Goal: Information Seeking & Learning: Learn about a topic

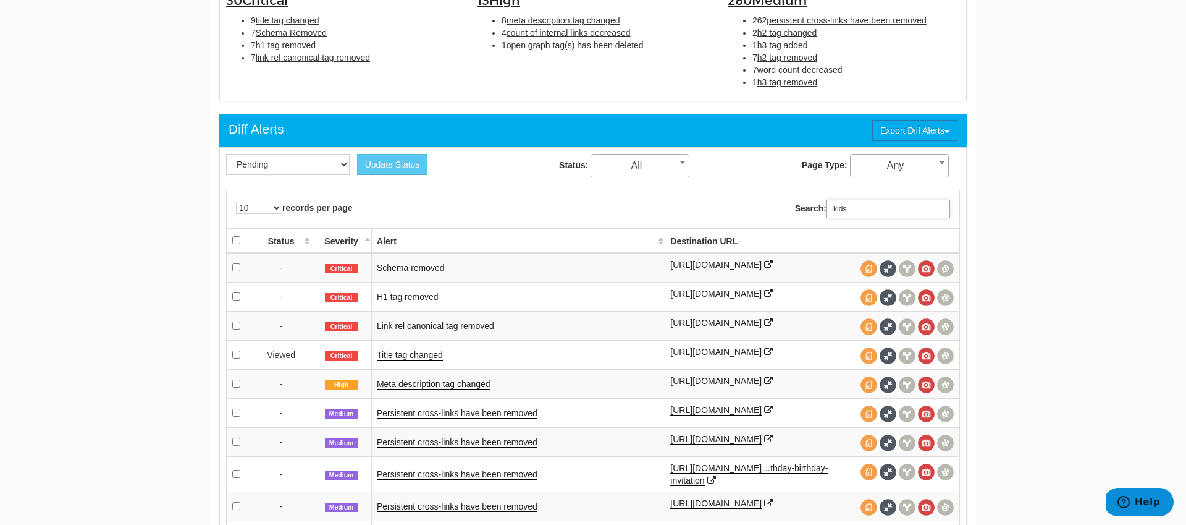
scroll to position [457, 0]
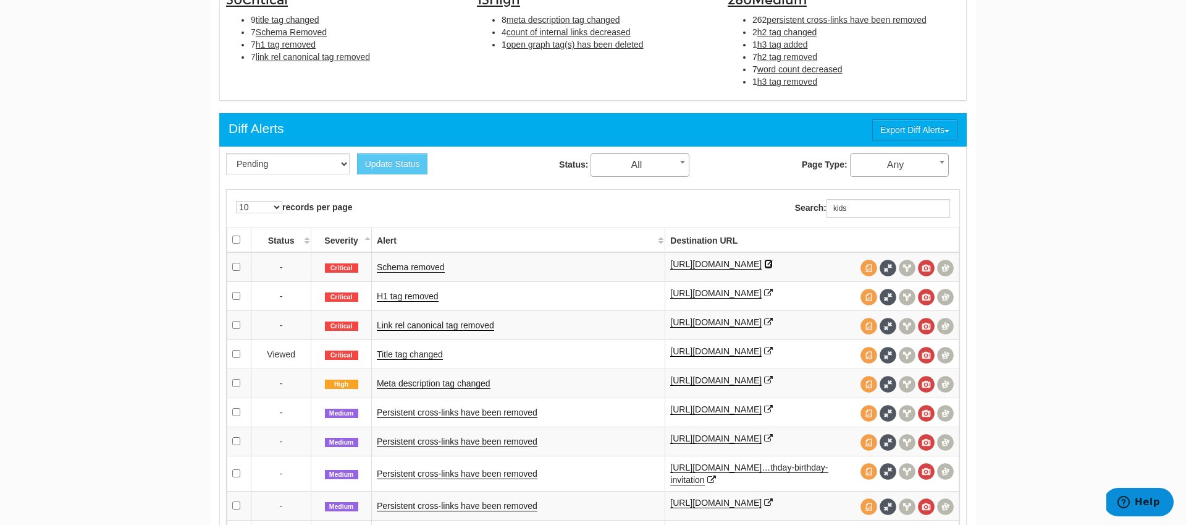
click at [773, 263] on icon at bounding box center [768, 263] width 9 height 9
click at [808, 258] on div "https://www.shutterfly.com/kids/toys-games/" at bounding box center [812, 267] width 284 height 19
click at [403, 267] on link "Schema removed" at bounding box center [411, 267] width 68 height 11
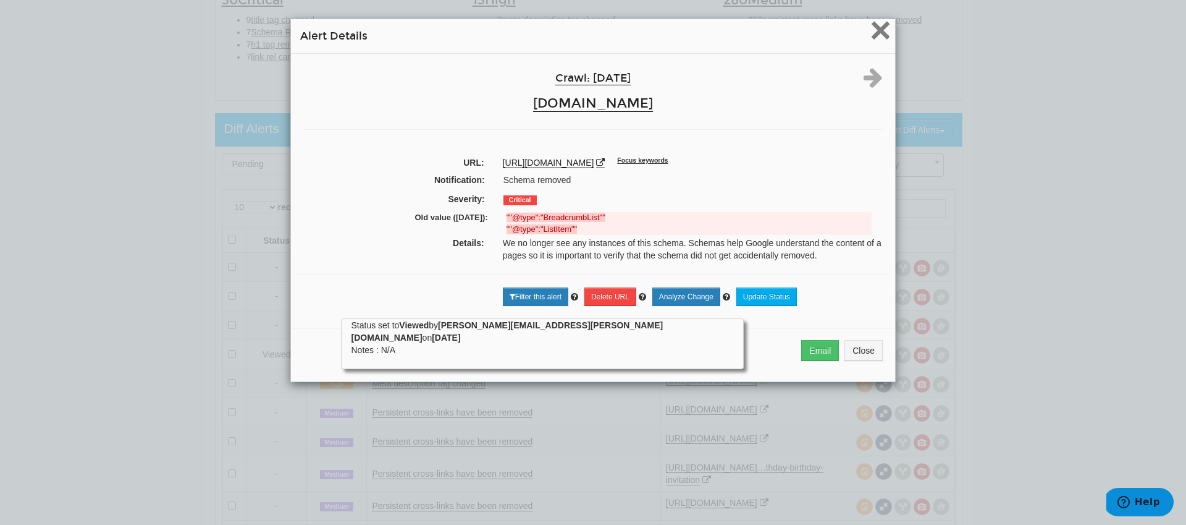
click at [883, 40] on span "×" at bounding box center [881, 29] width 22 height 41
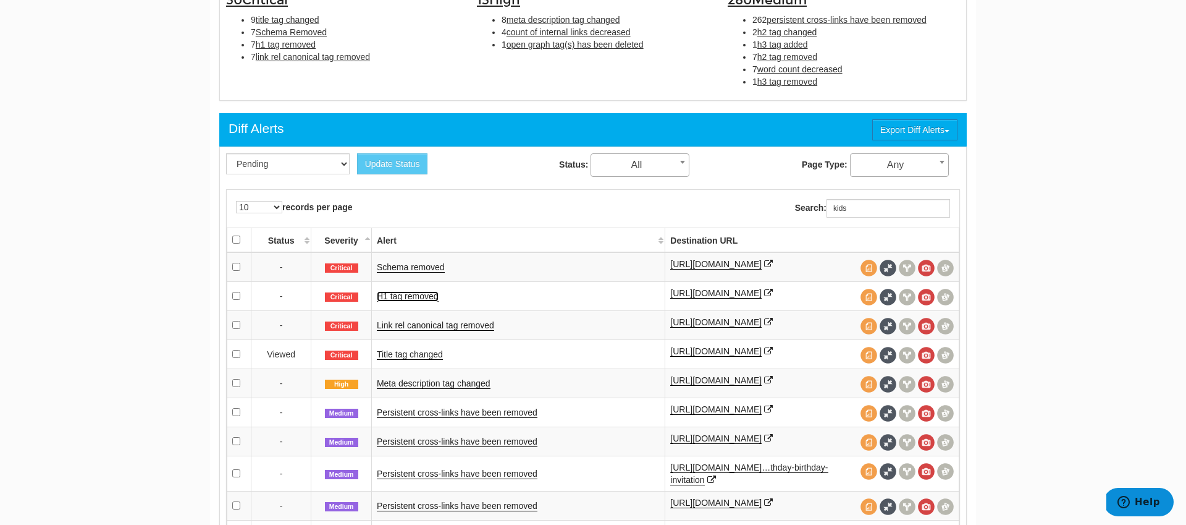
click at [399, 297] on link "H1 tag removed" at bounding box center [408, 296] width 62 height 11
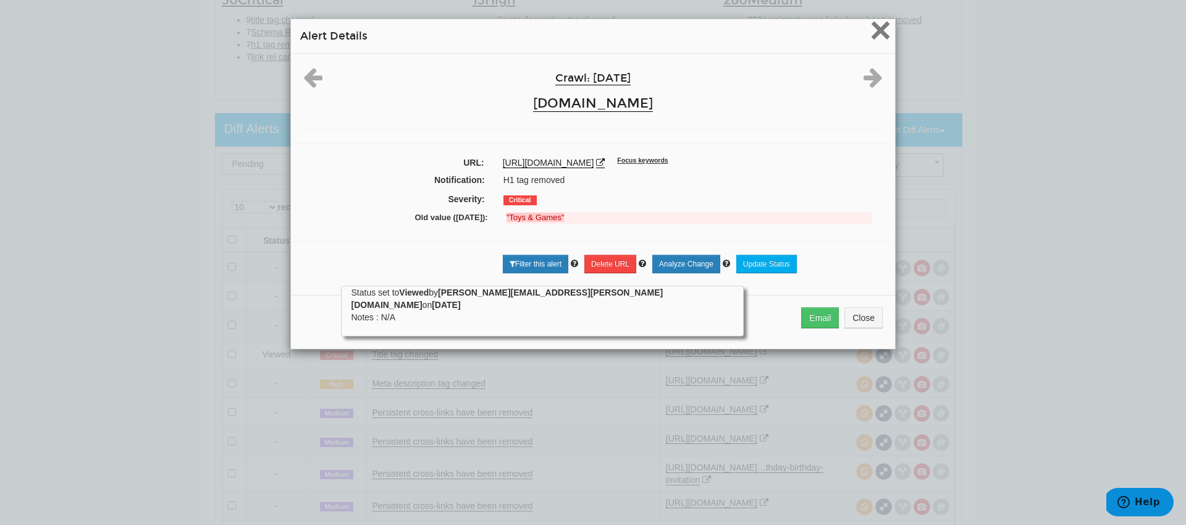
click at [887, 30] on span "×" at bounding box center [881, 29] width 22 height 41
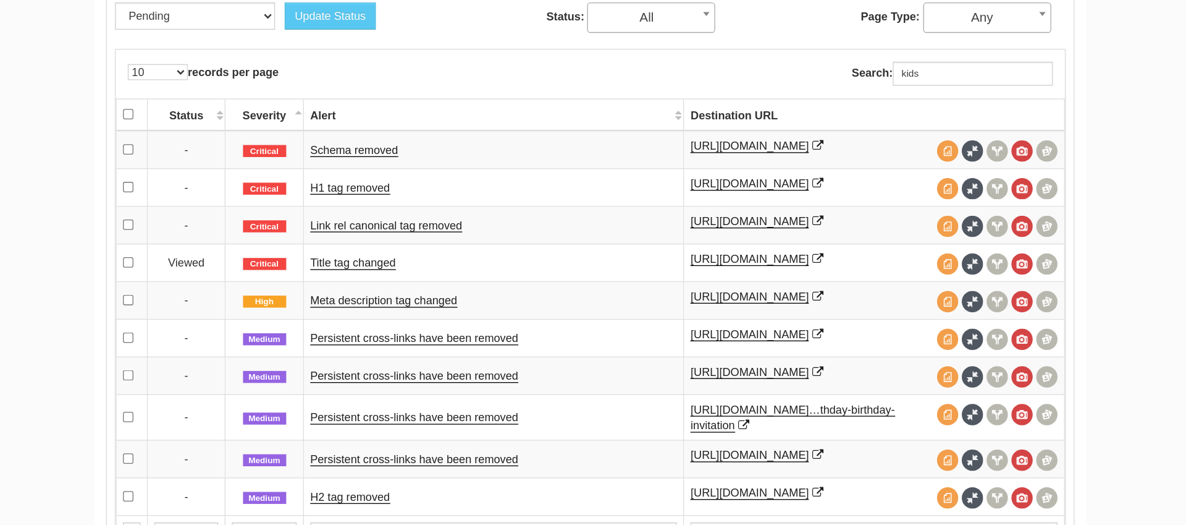
scroll to position [489, 0]
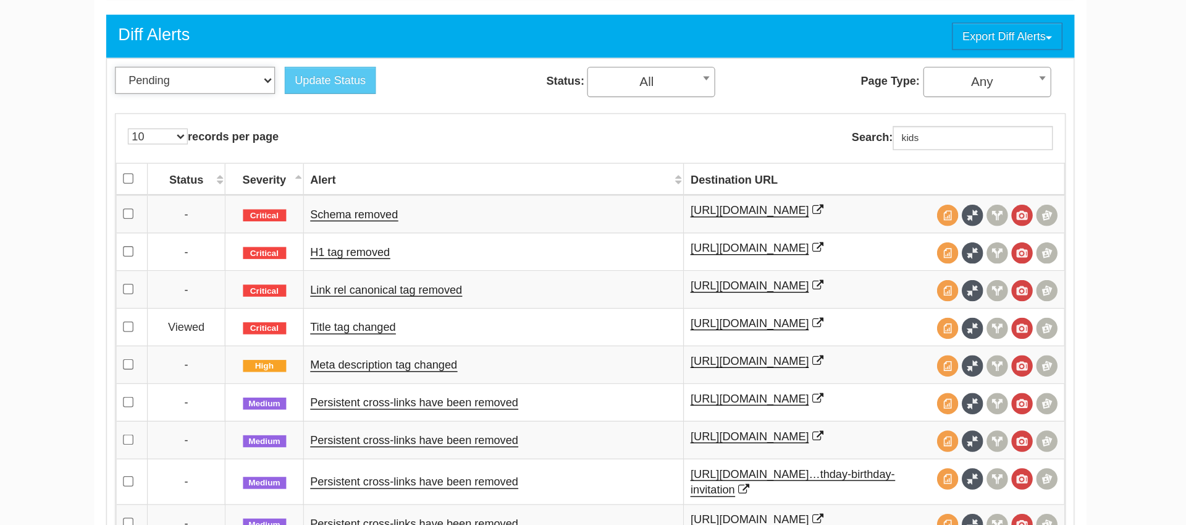
click at [334, 136] on select "Pending Viewed Resolved" at bounding box center [288, 132] width 124 height 21
click at [660, 132] on span "All" at bounding box center [640, 133] width 98 height 17
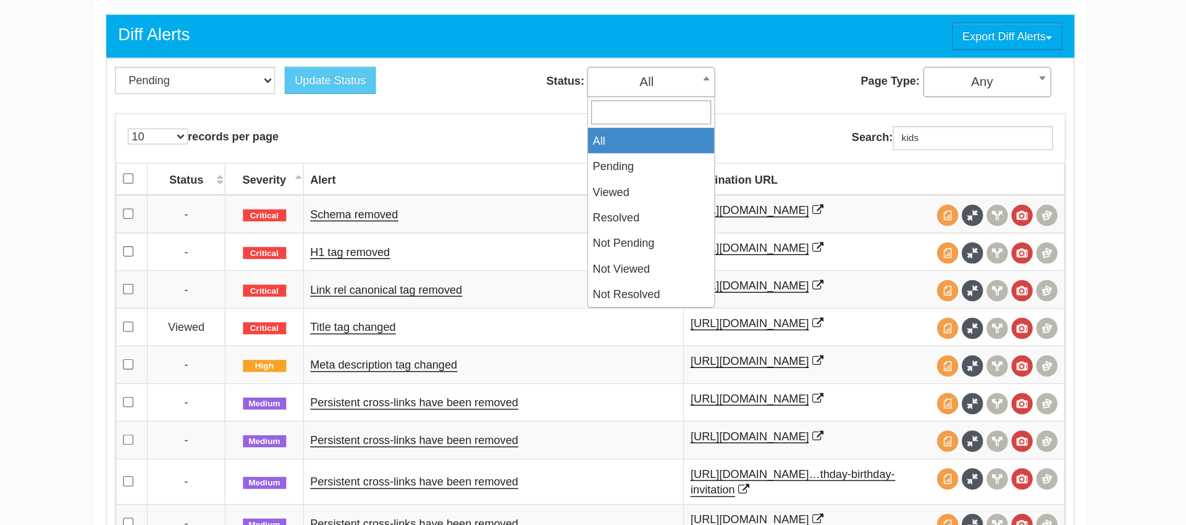
click at [515, 154] on div "Update Status Pending Viewed Resolved Status: All Pending Viewed Resolved Not P…" at bounding box center [593, 350] width 748 height 470
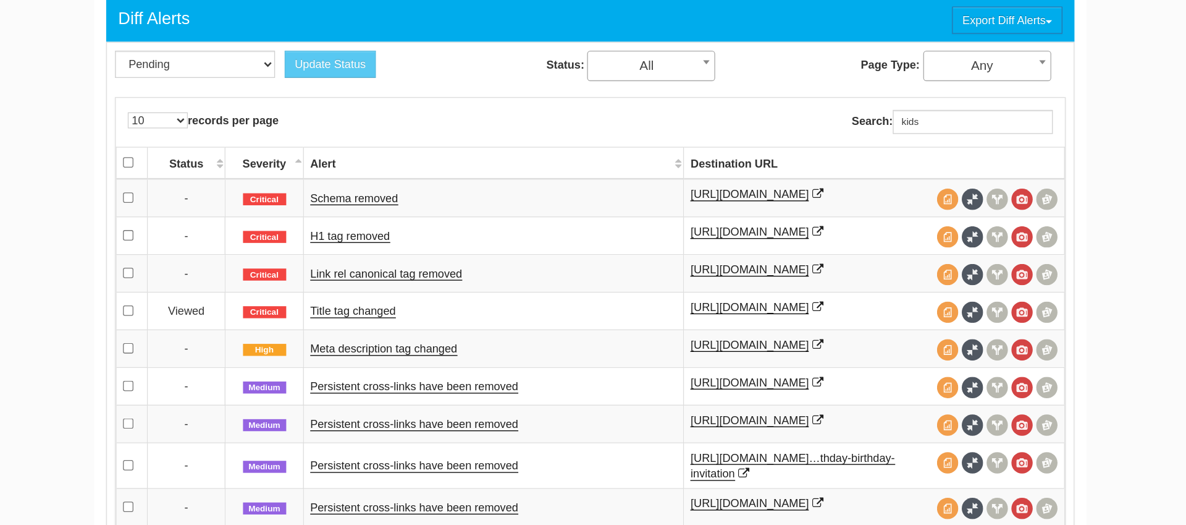
scroll to position [536, 0]
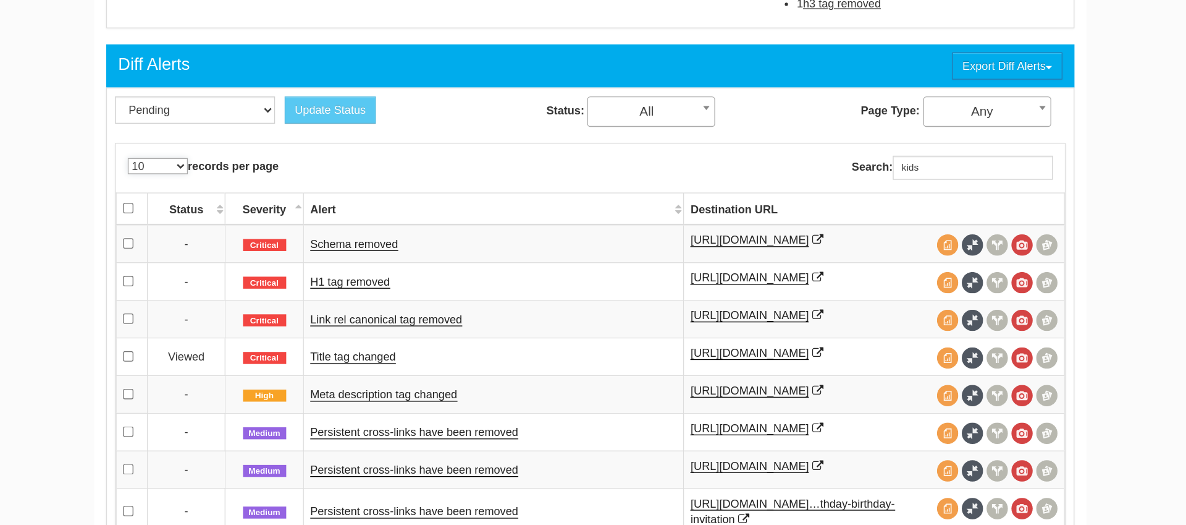
click at [268, 127] on select "10 25 50 100 500 1000" at bounding box center [259, 128] width 46 height 12
select select "100"
click at [236, 122] on select "10 25 50 100 500 1000" at bounding box center [259, 128] width 46 height 12
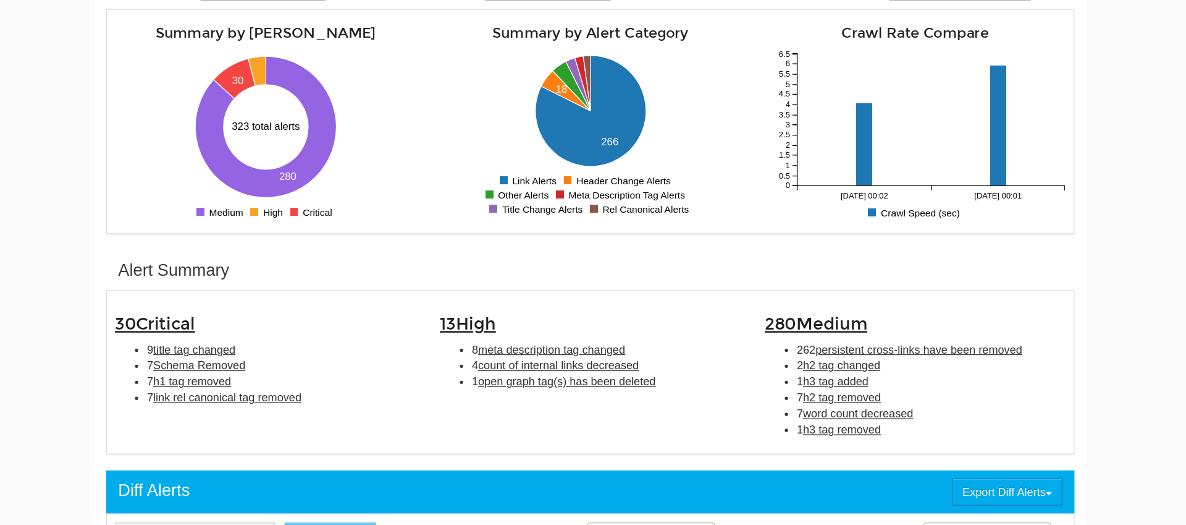
scroll to position [90, 0]
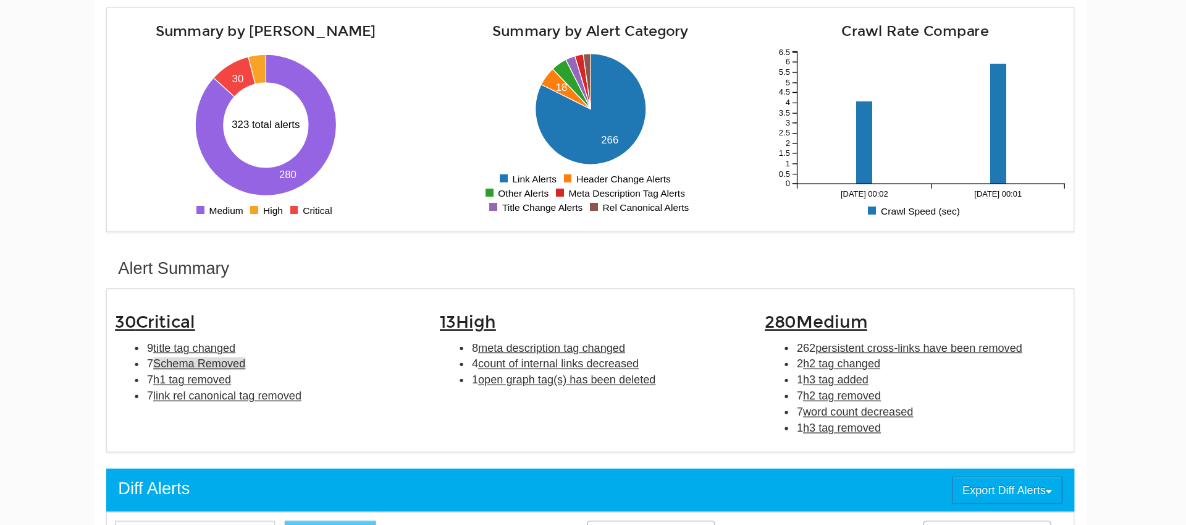
click at [314, 400] on span "Schema Removed" at bounding box center [291, 400] width 71 height 10
type input "Schema Removed"
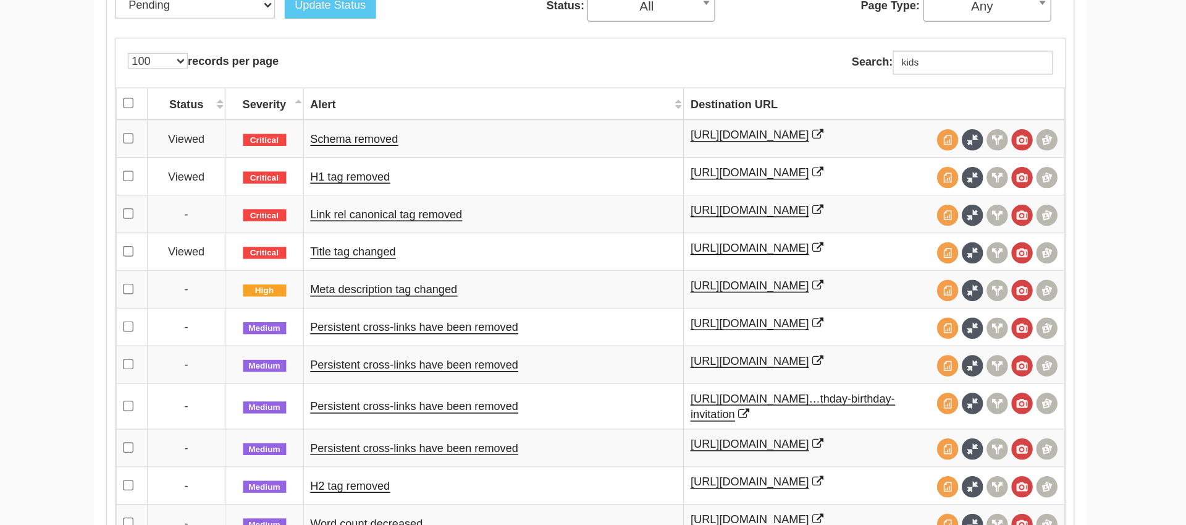
scroll to position [602, 0]
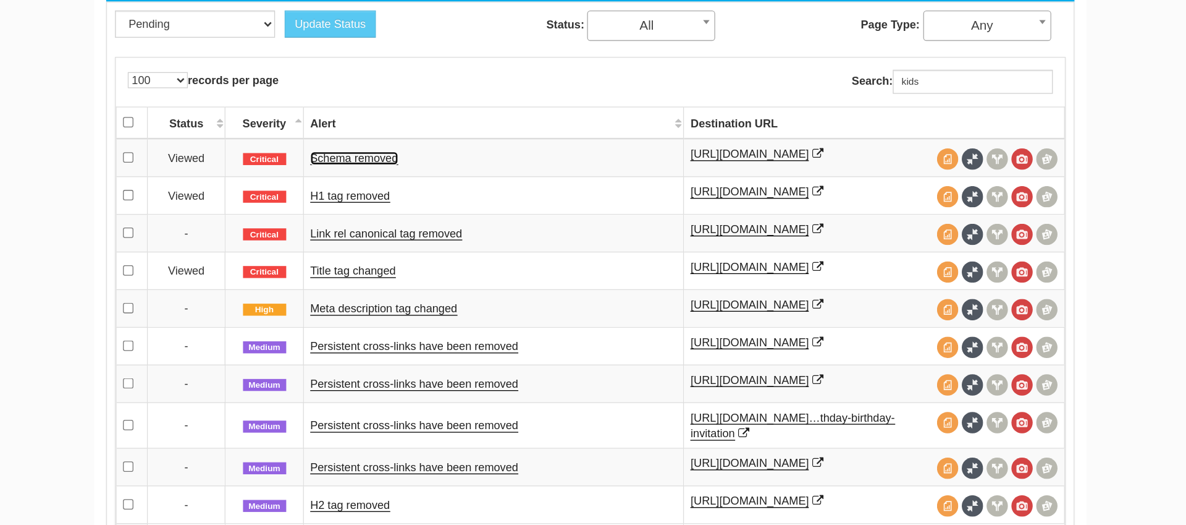
click at [439, 123] on link "Schema removed" at bounding box center [411, 122] width 68 height 11
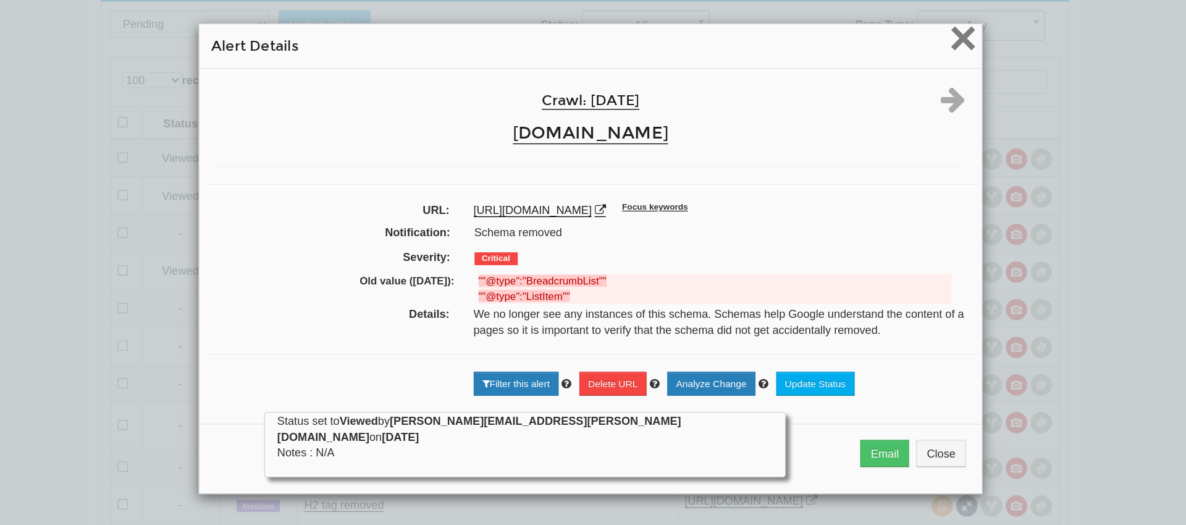
click at [884, 39] on span "×" at bounding box center [881, 29] width 22 height 41
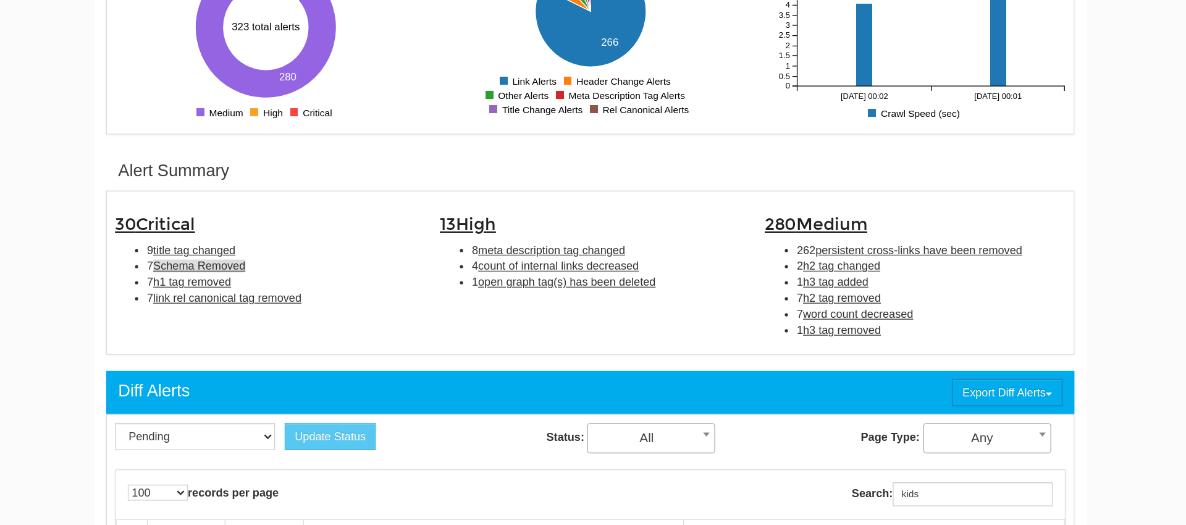
scroll to position [0, 0]
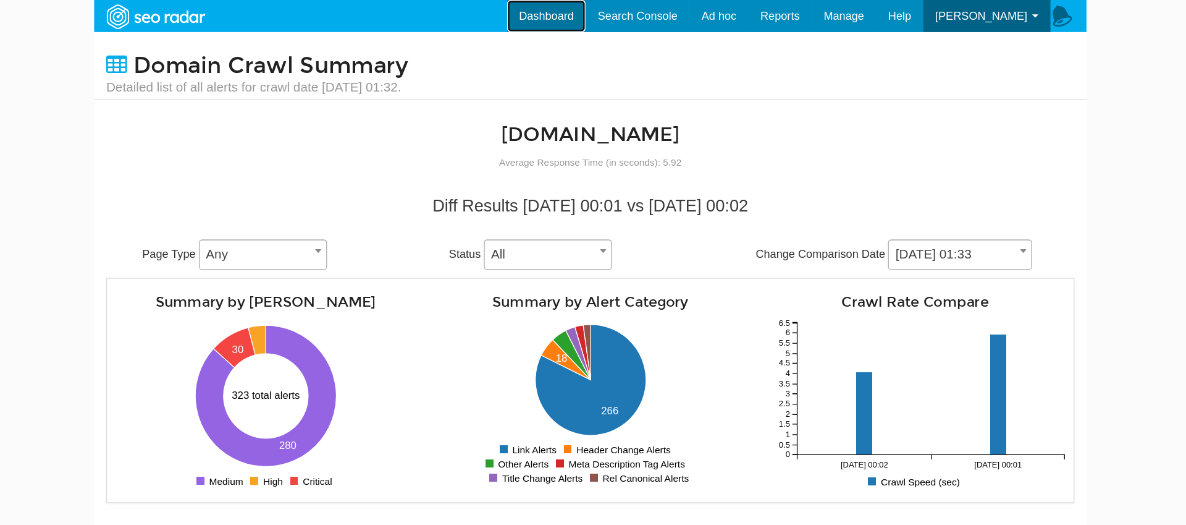
click at [547, 6] on link "Dashboard" at bounding box center [559, 12] width 61 height 25
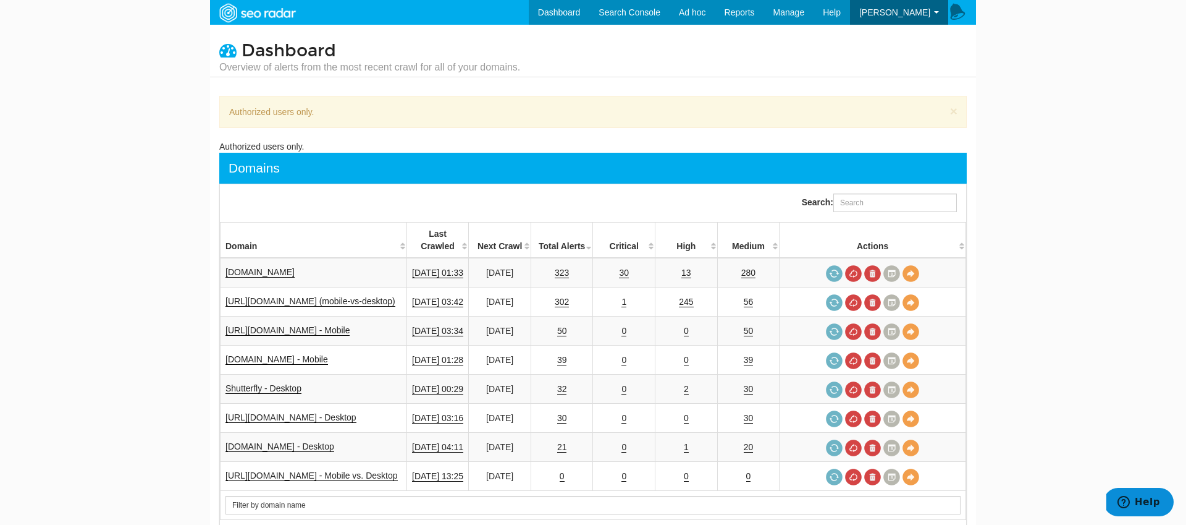
scroll to position [49, 0]
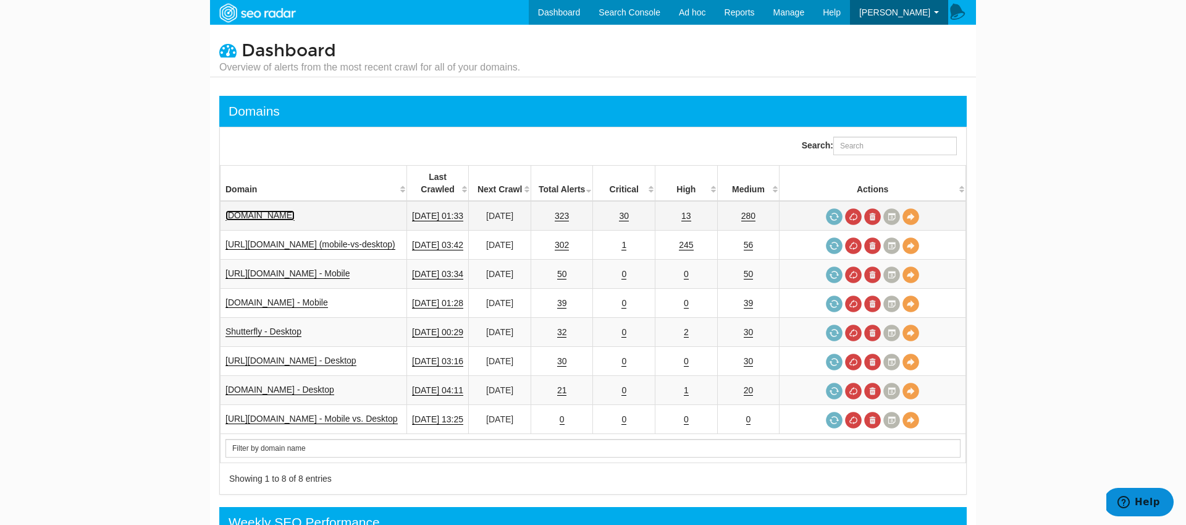
click at [272, 210] on link "[DOMAIN_NAME]" at bounding box center [260, 215] width 69 height 11
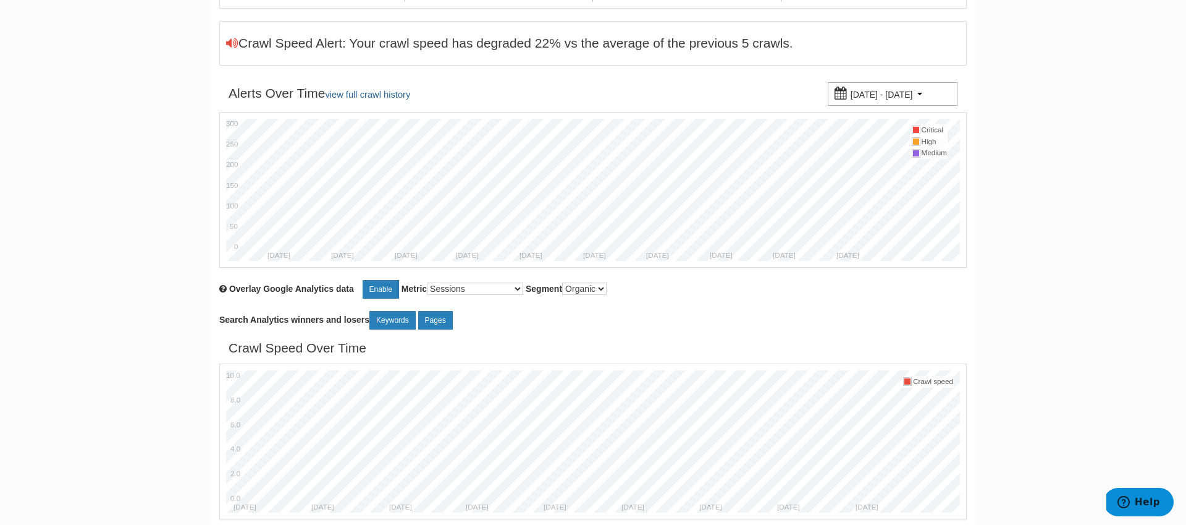
scroll to position [175, 0]
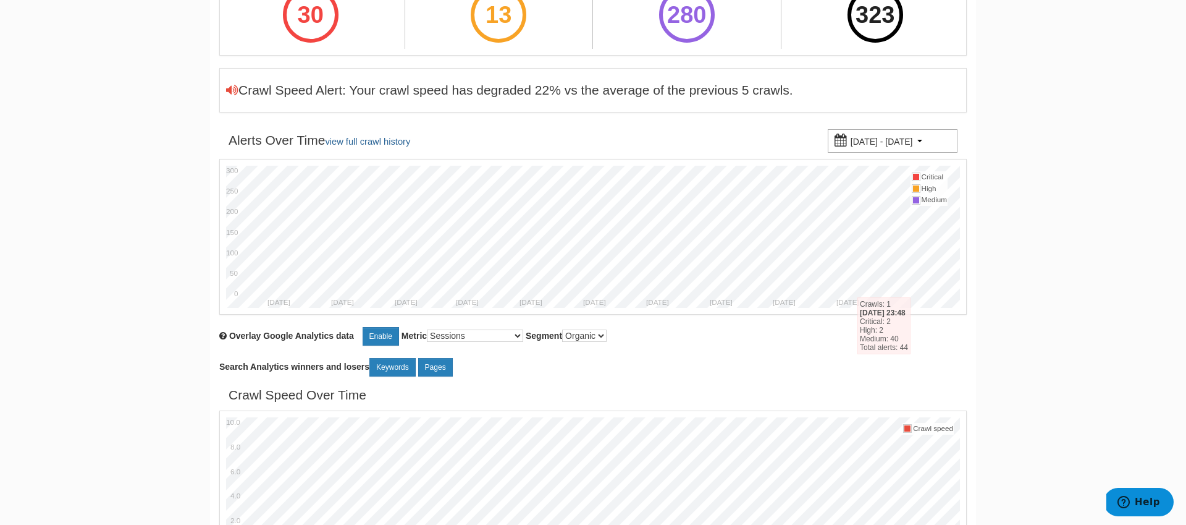
click at [938, 150] on div "07/17/2025 - 09/15/2025" at bounding box center [893, 140] width 130 height 23
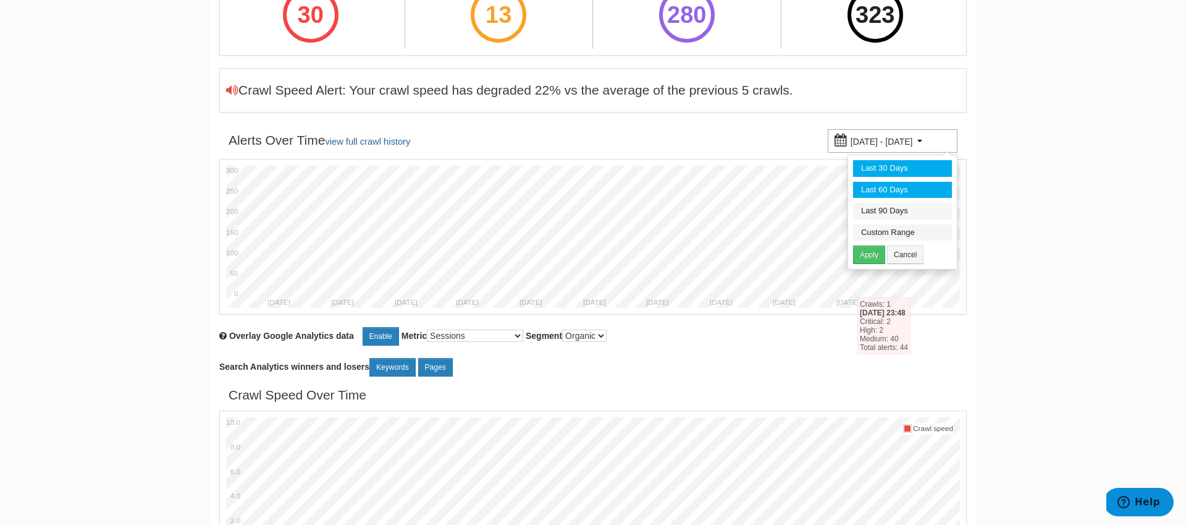
click at [900, 169] on li "Last 30 Days" at bounding box center [902, 168] width 99 height 17
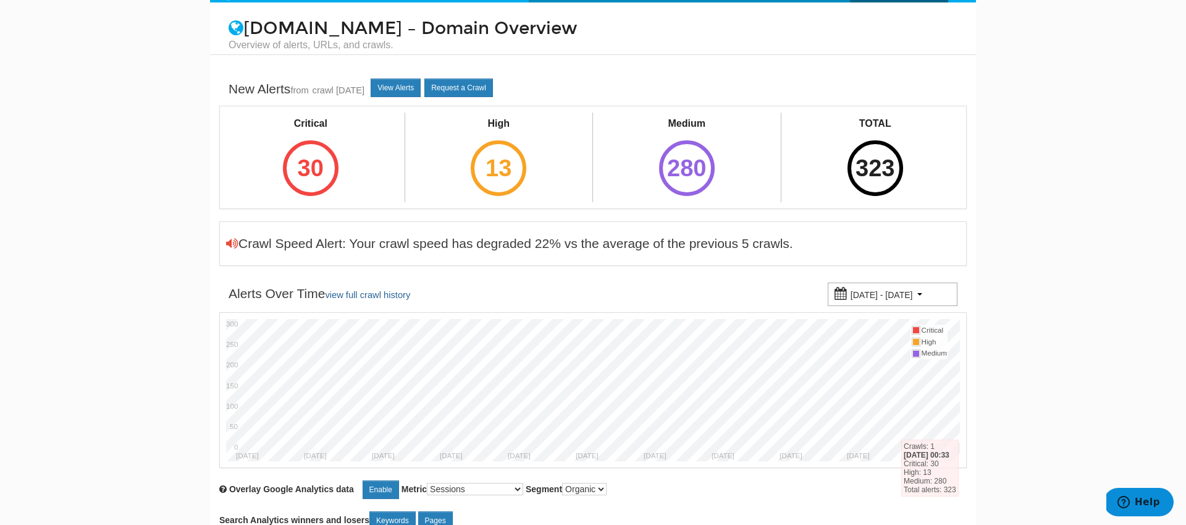
scroll to position [0, 0]
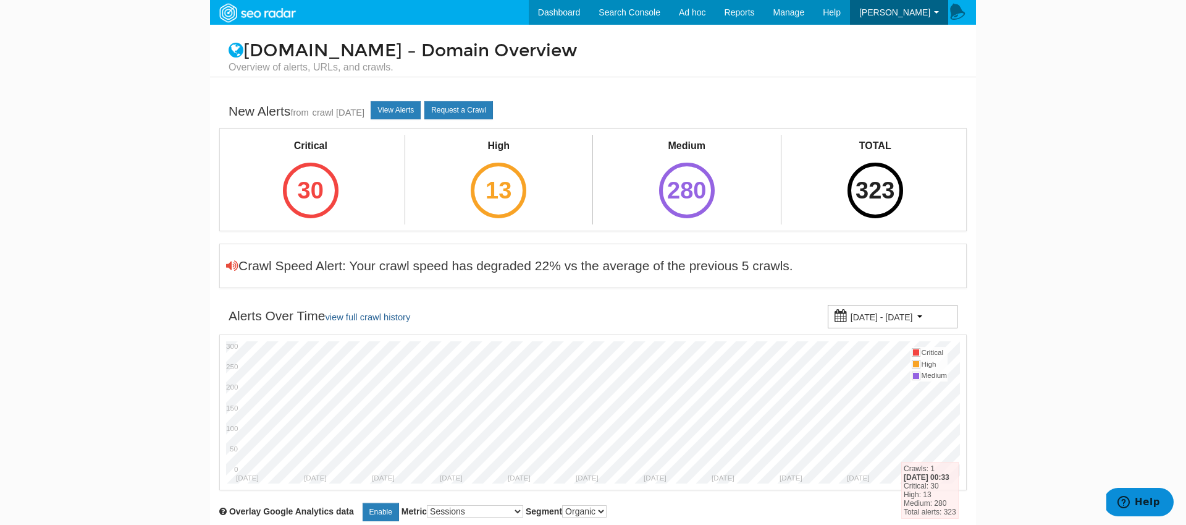
click at [890, 314] on small "08/16/2025 - 09/15/2025" at bounding box center [882, 317] width 62 height 10
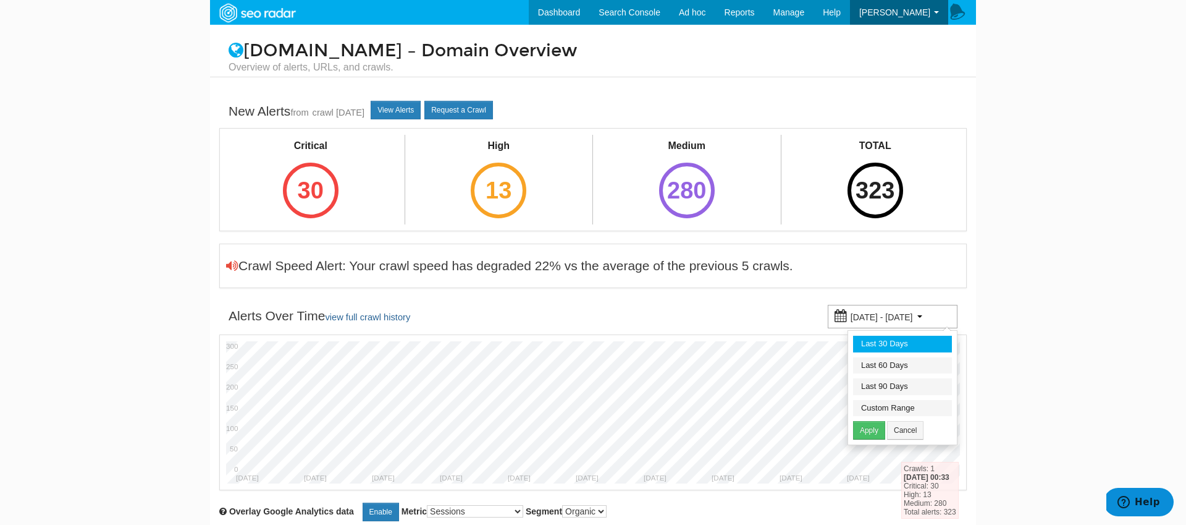
click at [1019, 377] on body "Dashboard Search Console Keyword Winners and Losers Page Winners and Losers Arc…" at bounding box center [593, 262] width 1186 height 525
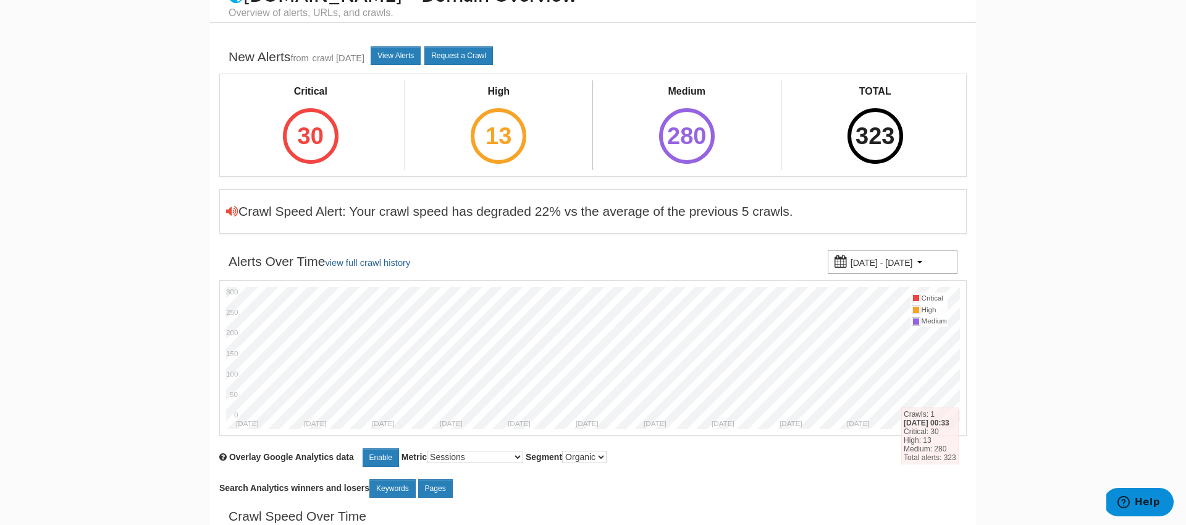
scroll to position [19, 0]
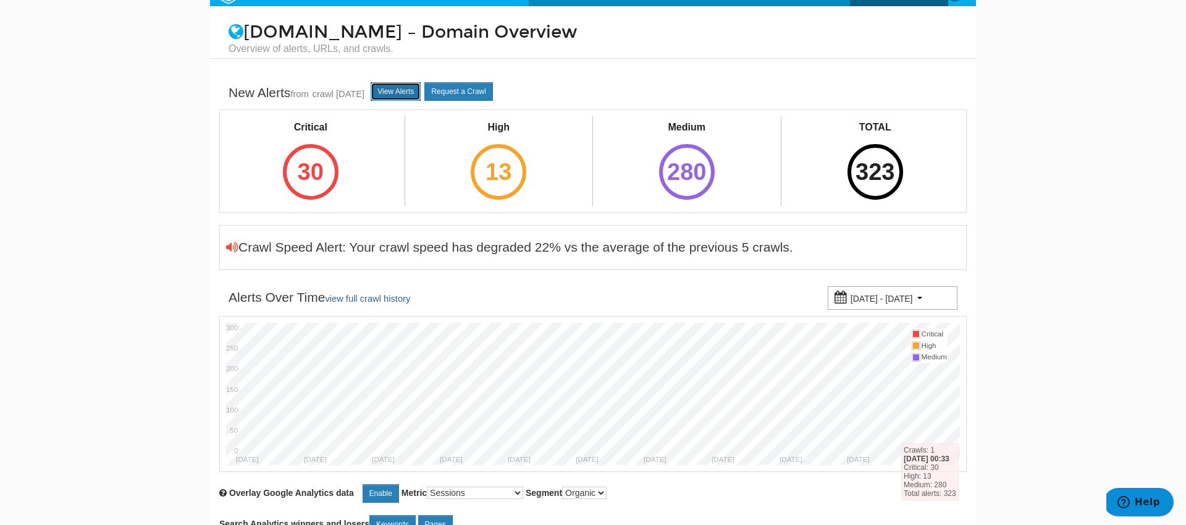
click at [419, 94] on link "View Alerts" at bounding box center [396, 91] width 50 height 19
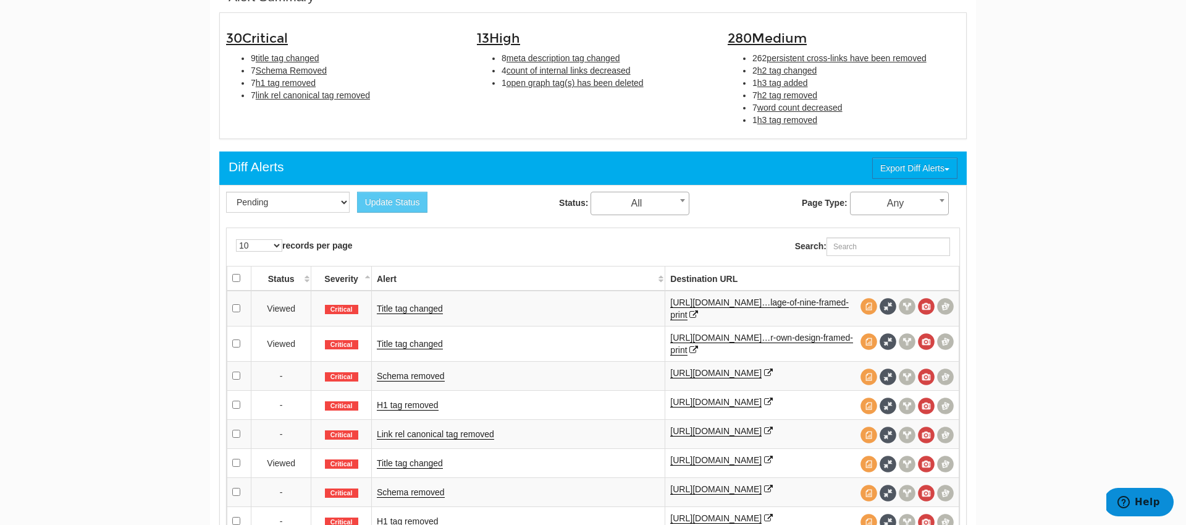
scroll to position [497, 0]
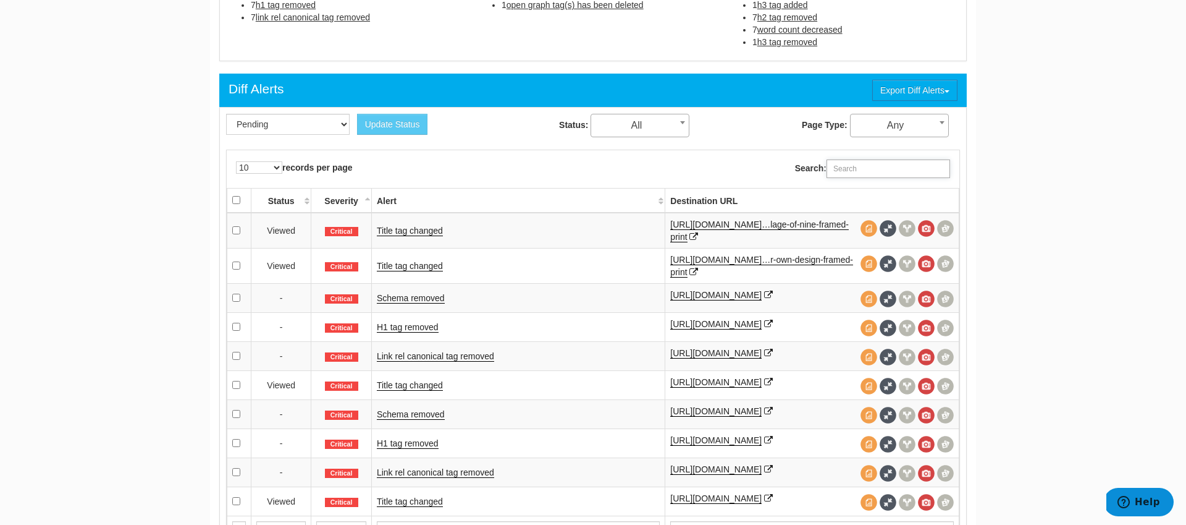
click at [861, 174] on input "Search:" at bounding box center [889, 168] width 124 height 19
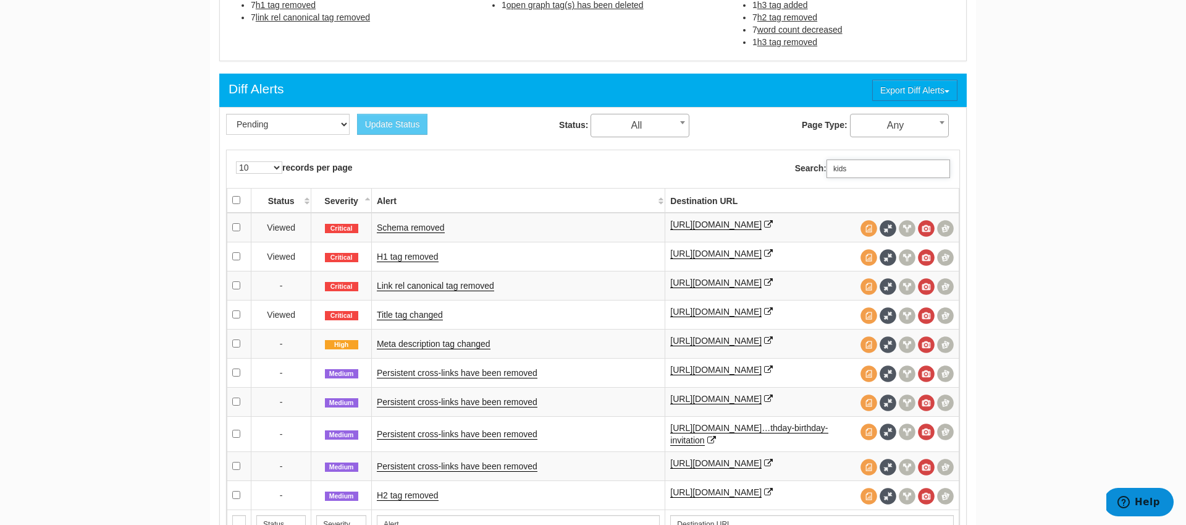
type input "kids"
click at [773, 225] on icon at bounding box center [768, 224] width 9 height 9
click at [877, 170] on input "kids" at bounding box center [889, 168] width 124 height 19
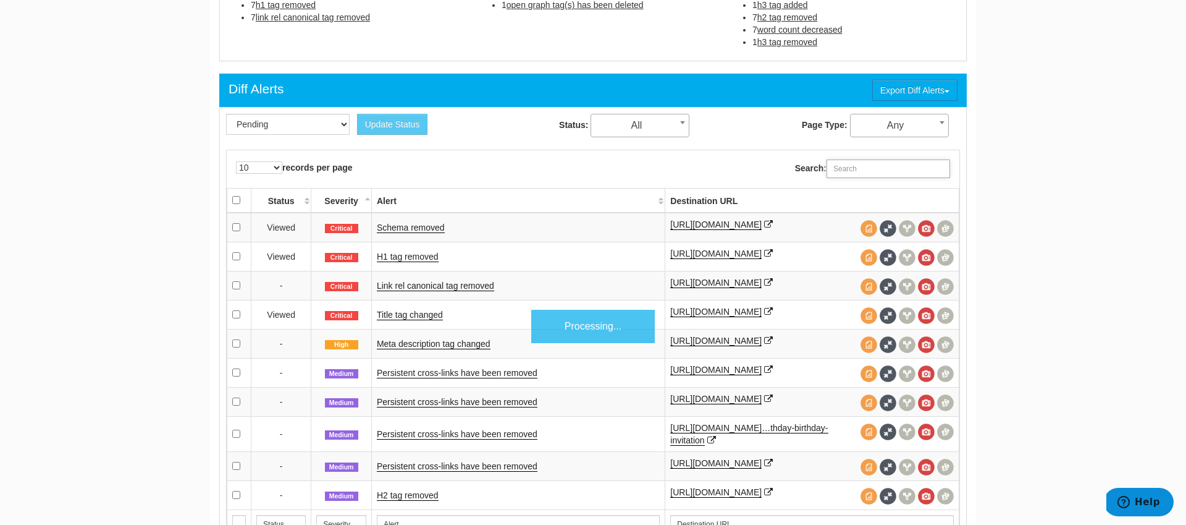
paste input "[URL][DOMAIN_NAME]"
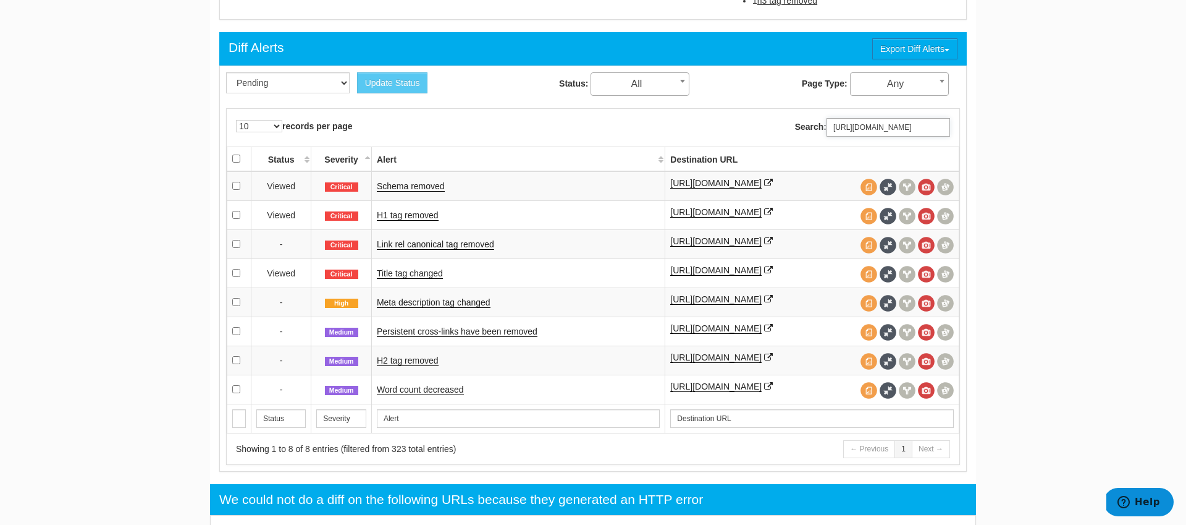
scroll to position [539, 0]
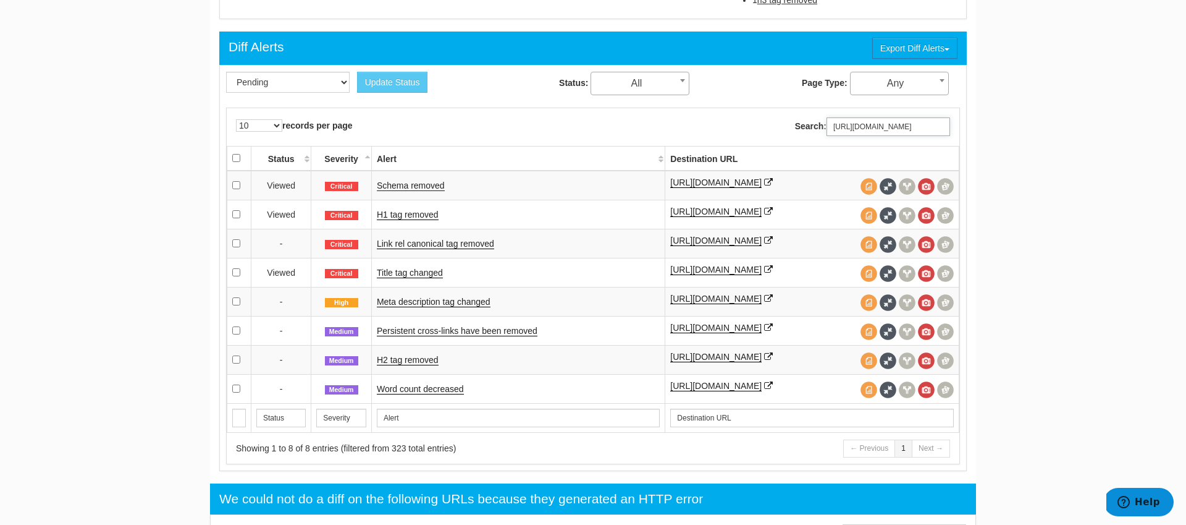
type input "[URL][DOMAIN_NAME]"
click at [419, 187] on link "Schema removed" at bounding box center [411, 185] width 68 height 11
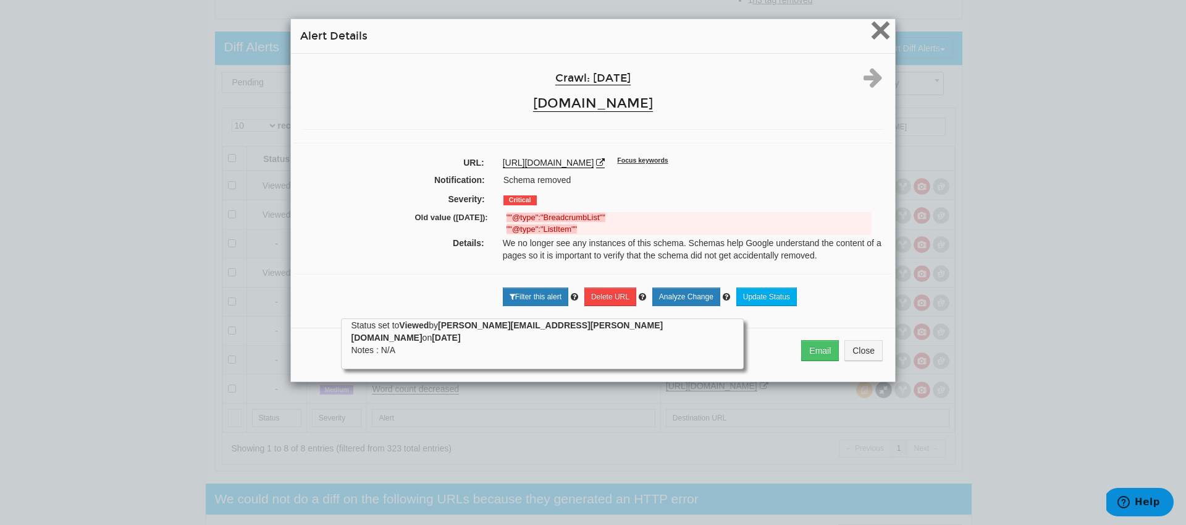
click at [880, 36] on span "×" at bounding box center [881, 29] width 22 height 41
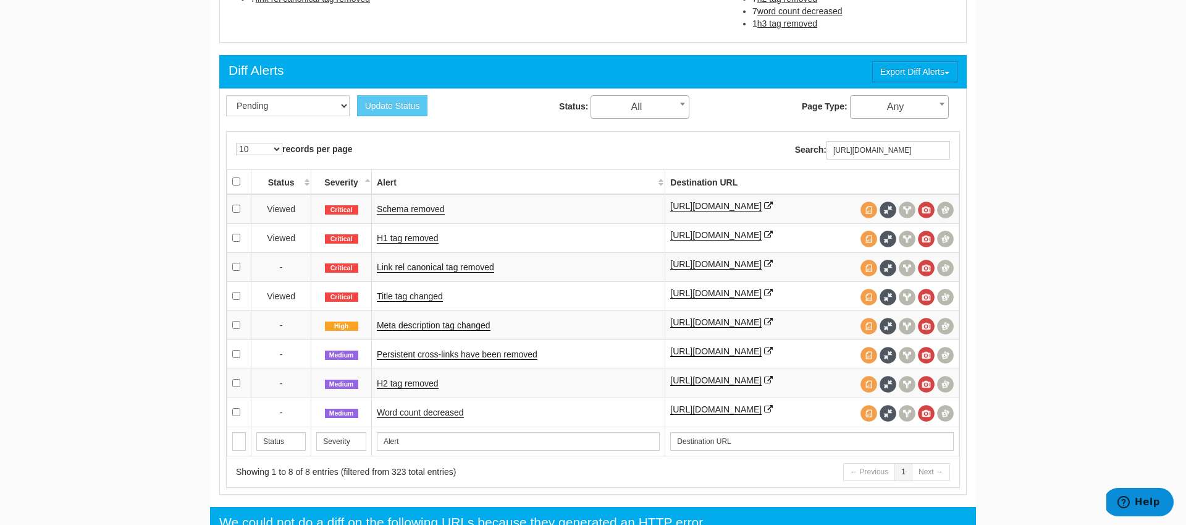
scroll to position [514, 0]
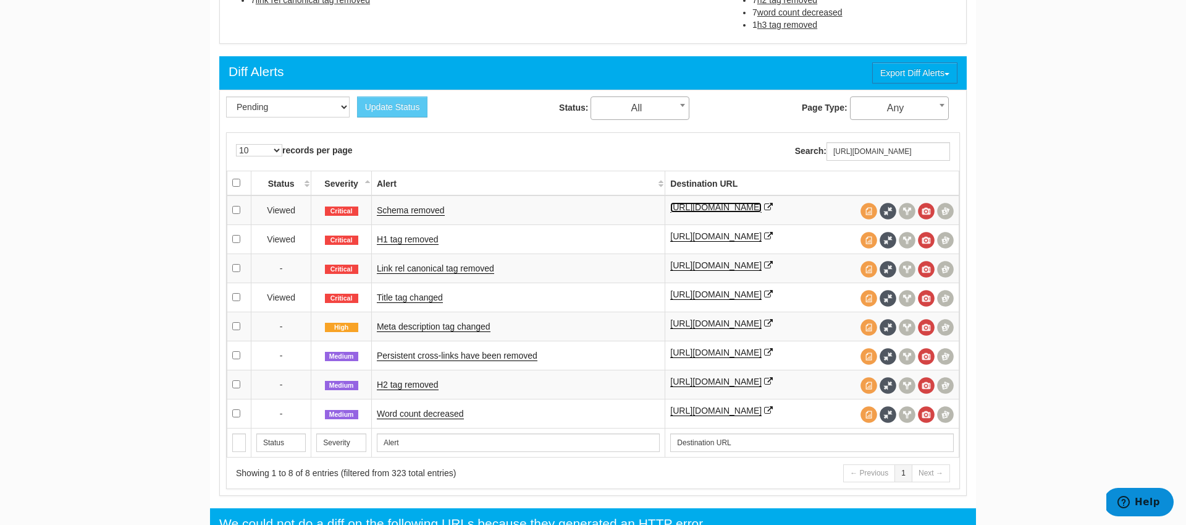
click at [762, 208] on link "[URL][DOMAIN_NAME]" at bounding box center [715, 207] width 91 height 11
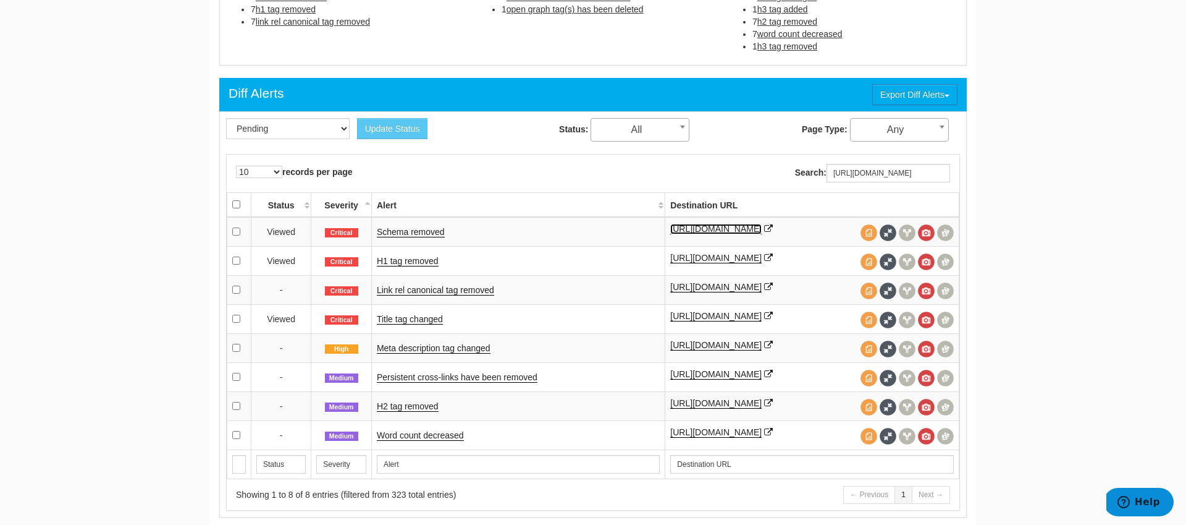
scroll to position [496, 0]
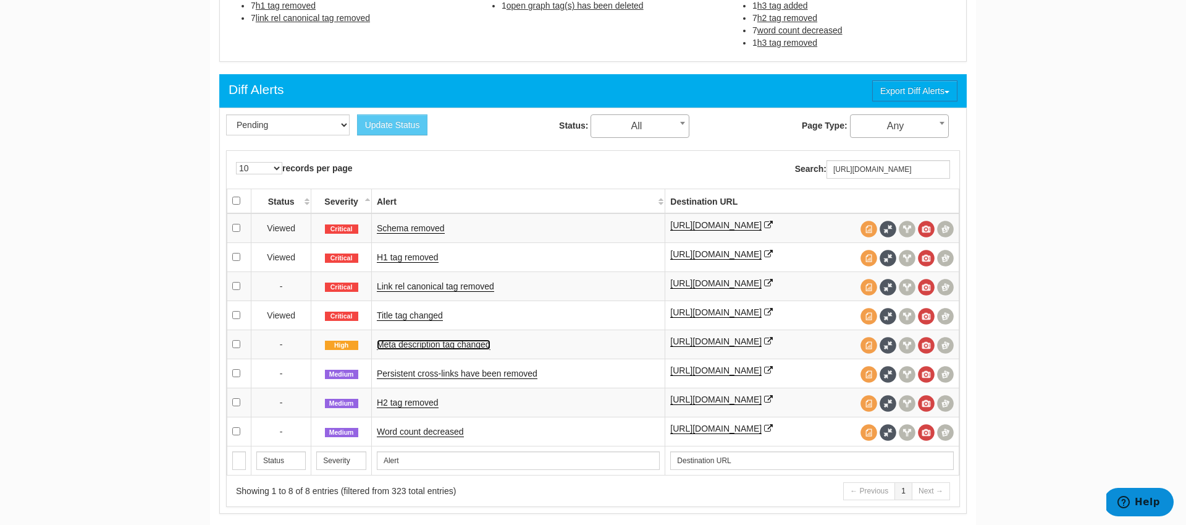
click at [449, 340] on link "Meta description tag changed" at bounding box center [434, 344] width 114 height 11
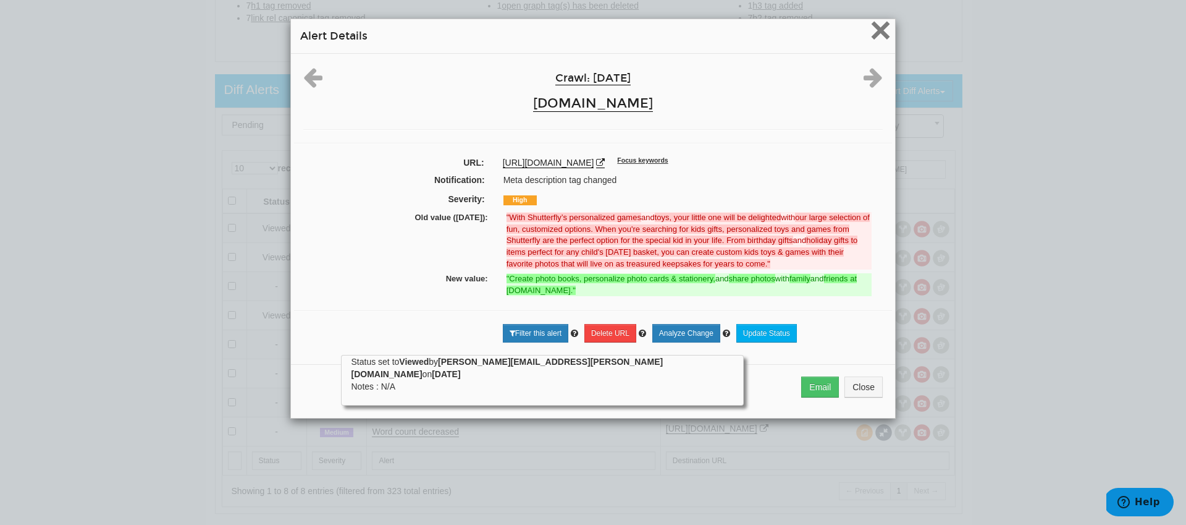
click at [884, 38] on span "×" at bounding box center [881, 29] width 22 height 41
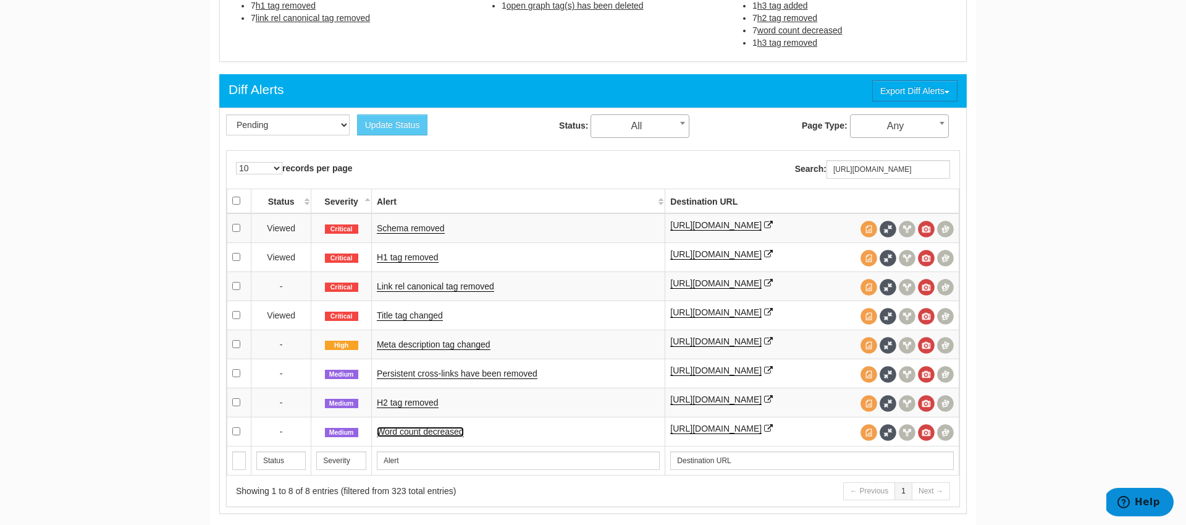
click at [419, 430] on link "Word count decreased" at bounding box center [420, 431] width 87 height 11
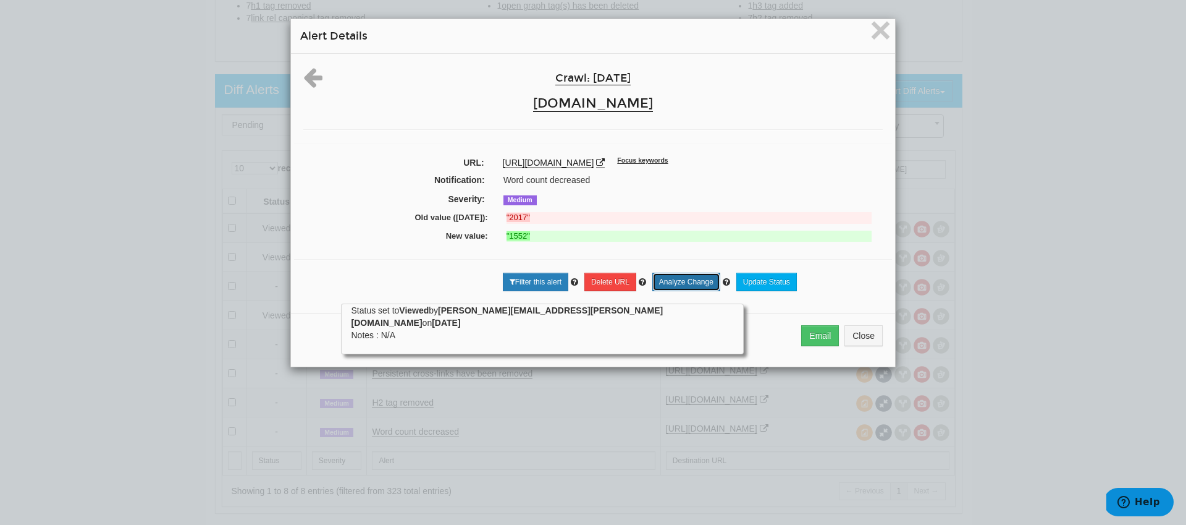
click at [689, 279] on link "Analyze Change" at bounding box center [686, 281] width 68 height 19
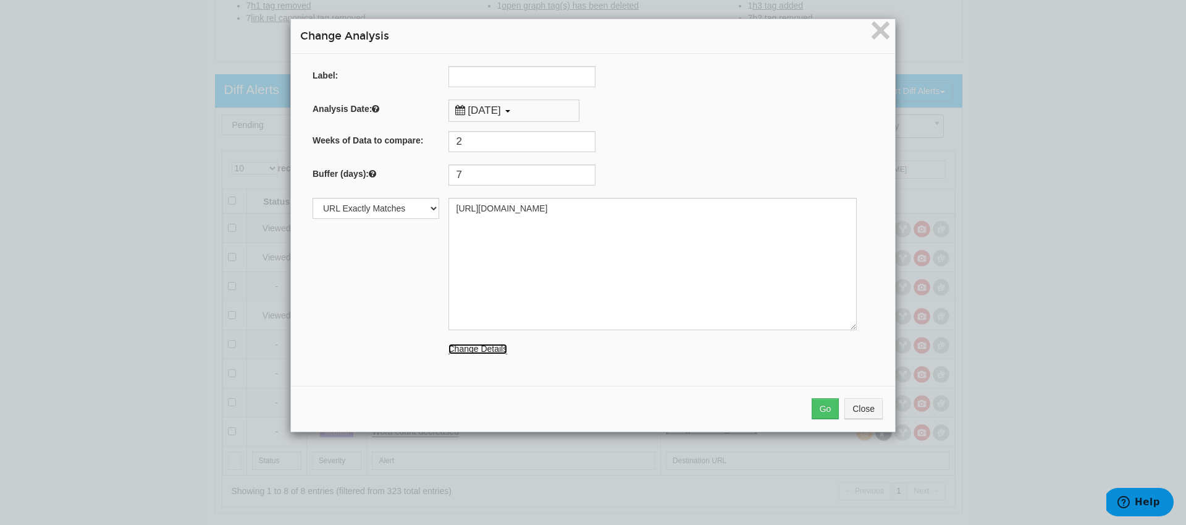
click at [489, 347] on link "Change Details" at bounding box center [478, 349] width 59 height 11
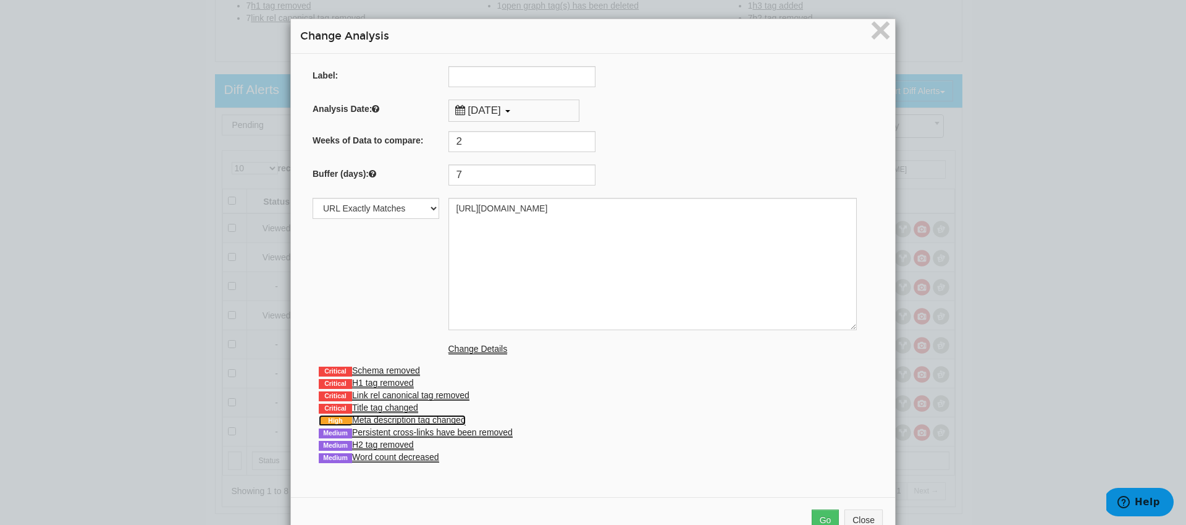
click at [381, 415] on link "High Meta description tag changed" at bounding box center [392, 420] width 147 height 11
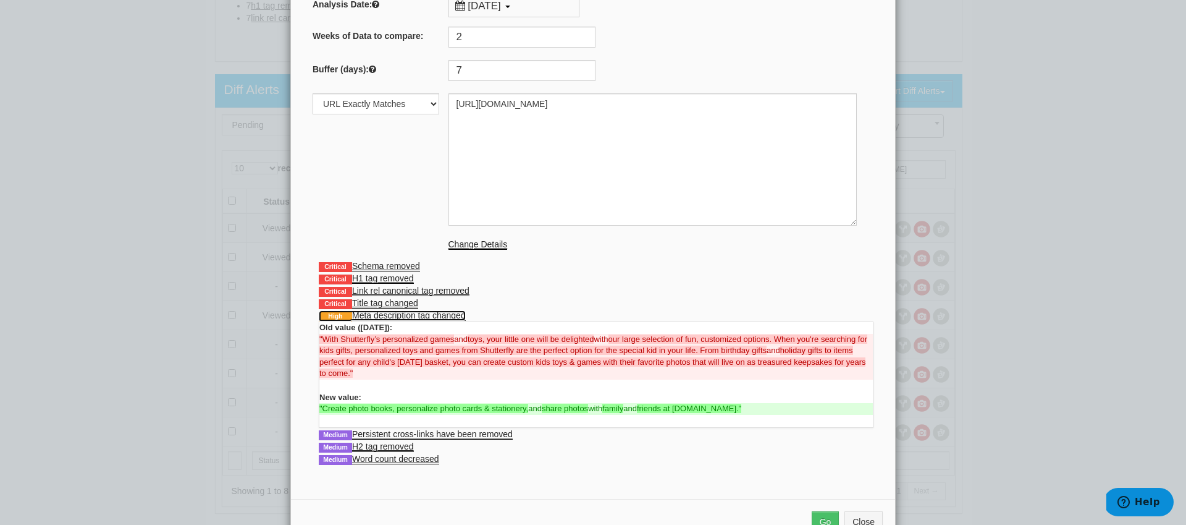
scroll to position [145, 0]
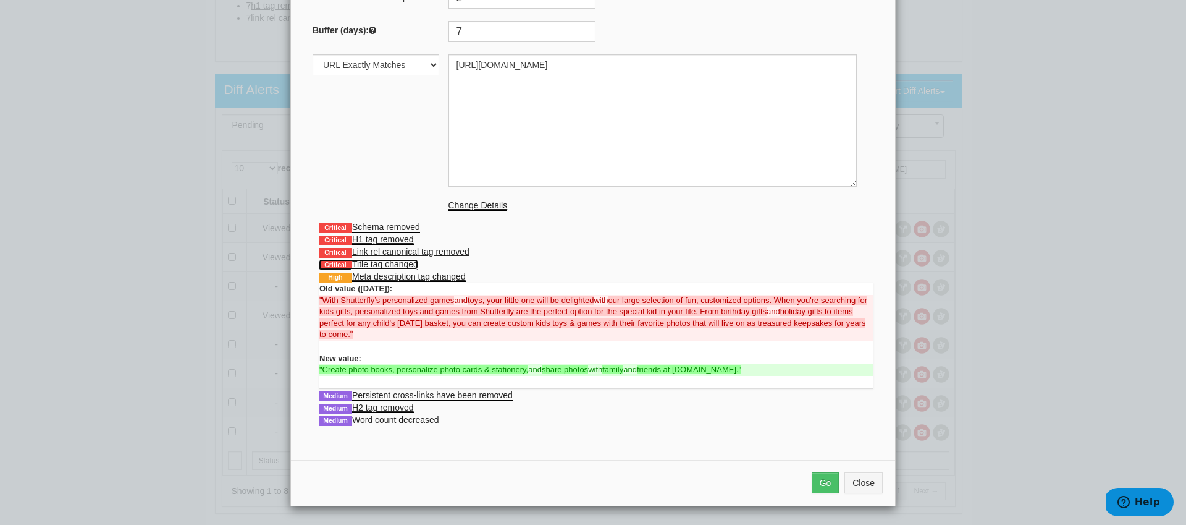
click at [383, 261] on link "Critical Title tag changed" at bounding box center [368, 264] width 99 height 11
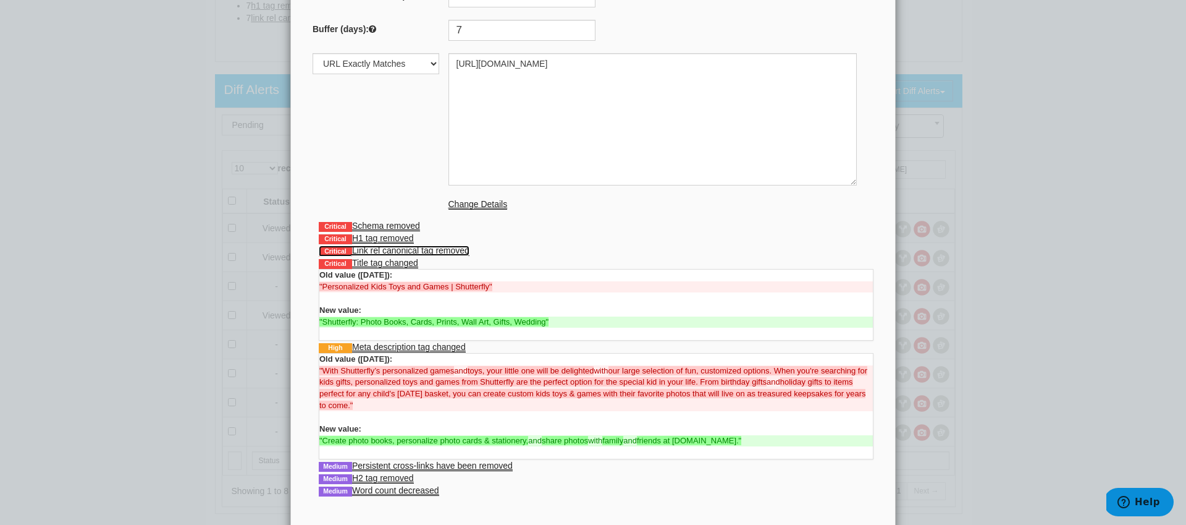
click at [383, 250] on link "Critical Link rel canonical tag removed" at bounding box center [394, 250] width 151 height 11
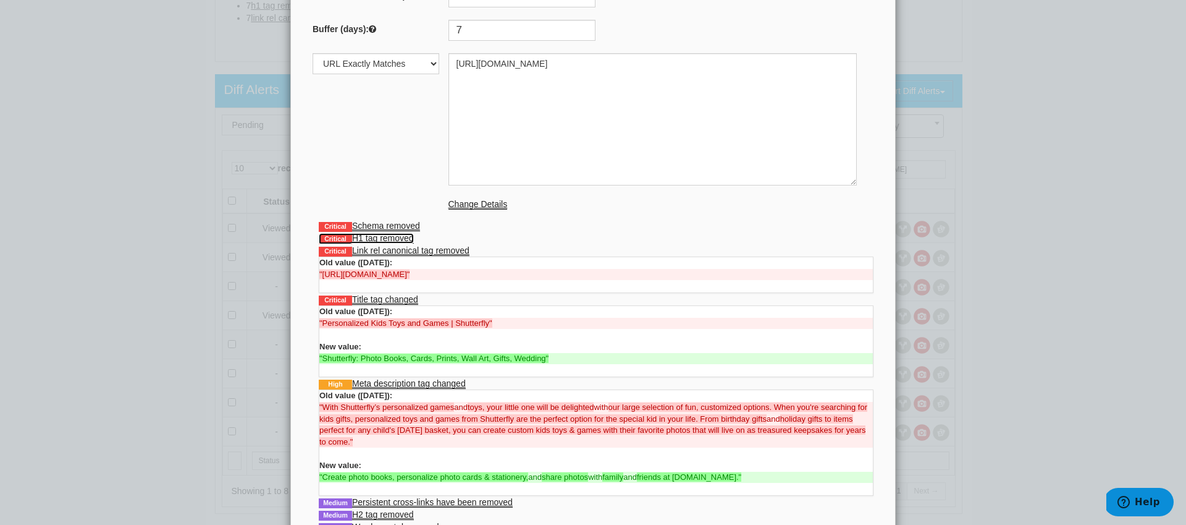
click at [384, 235] on link "Critical H1 tag removed" at bounding box center [366, 238] width 95 height 11
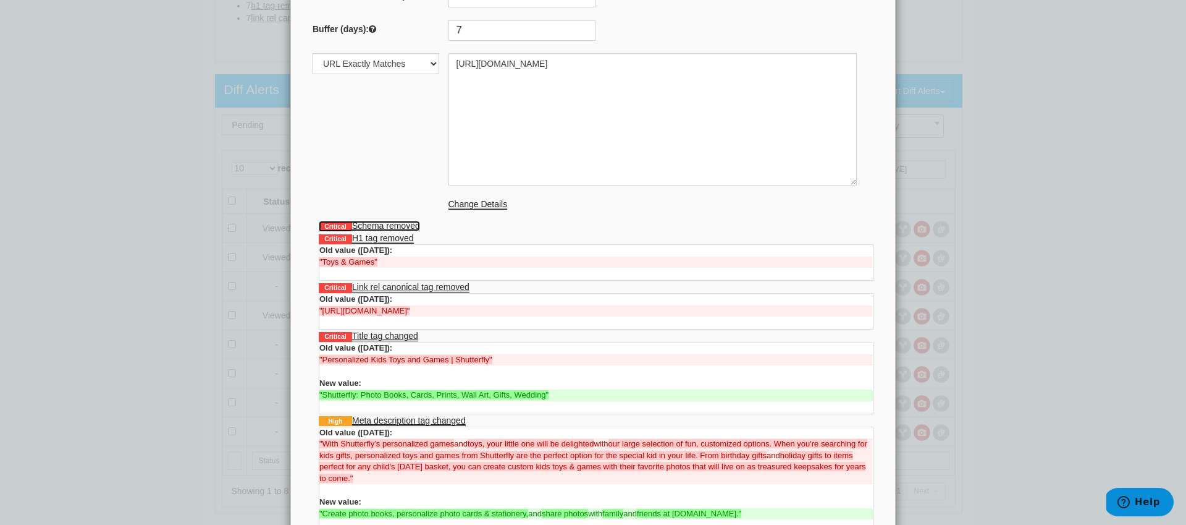
click at [386, 222] on link "Critical Schema removed" at bounding box center [369, 226] width 101 height 11
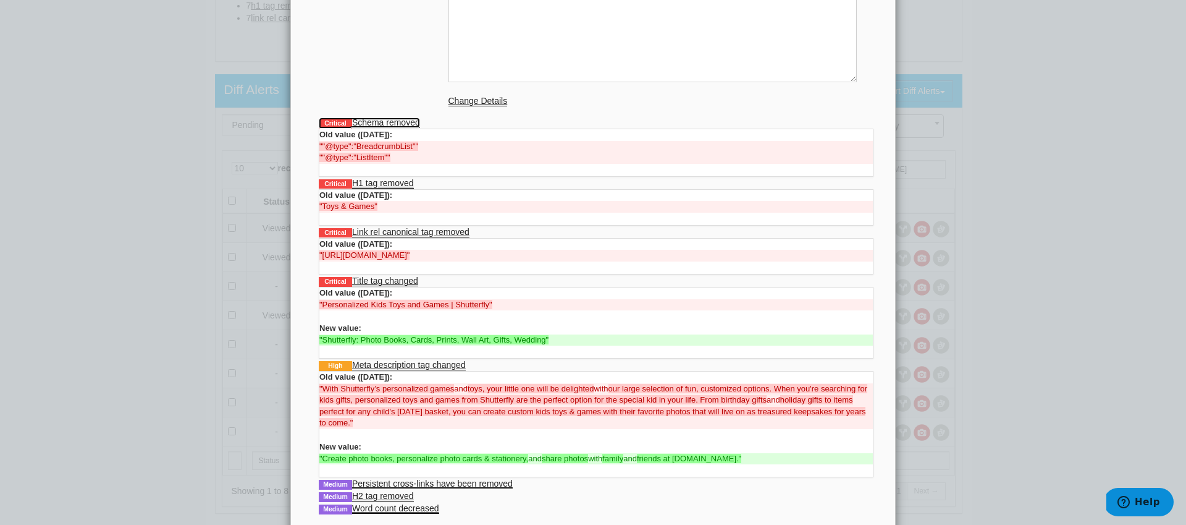
scroll to position [332, 0]
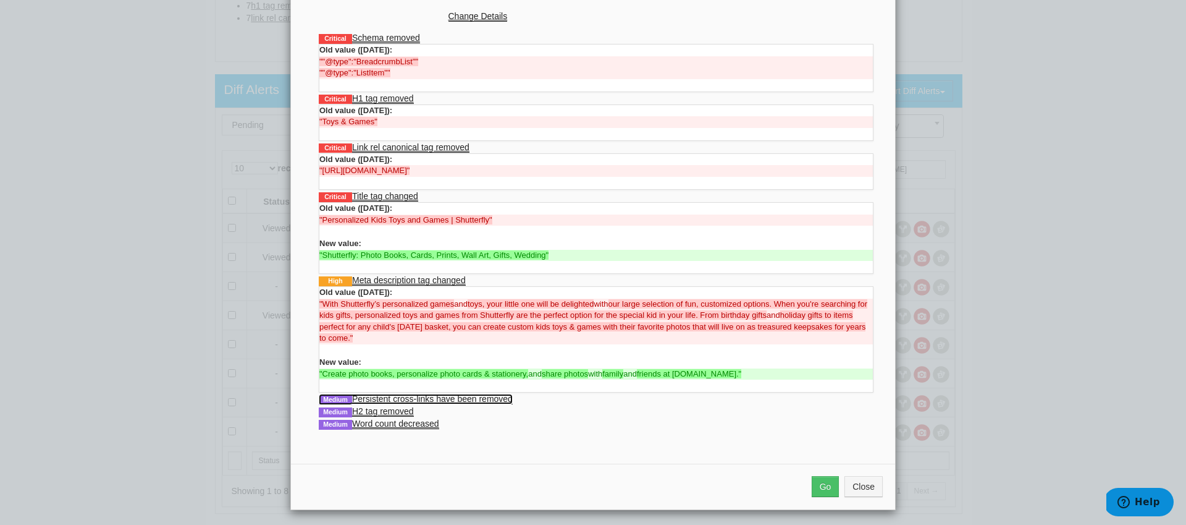
click at [397, 403] on link "Medium Persistent cross-links have been removed" at bounding box center [416, 399] width 194 height 11
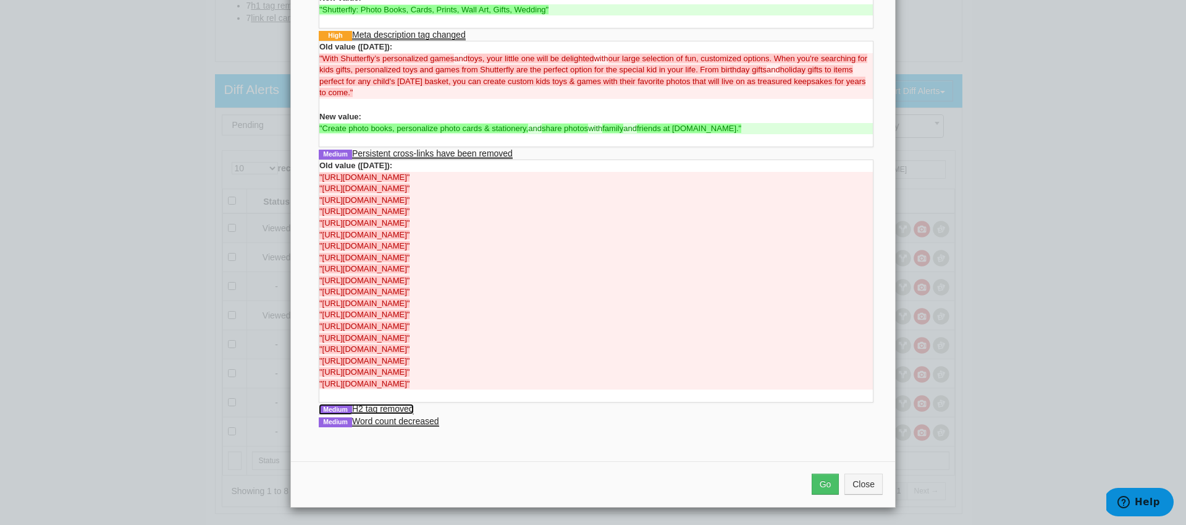
click at [389, 412] on link "Medium H2 tag removed" at bounding box center [366, 408] width 95 height 11
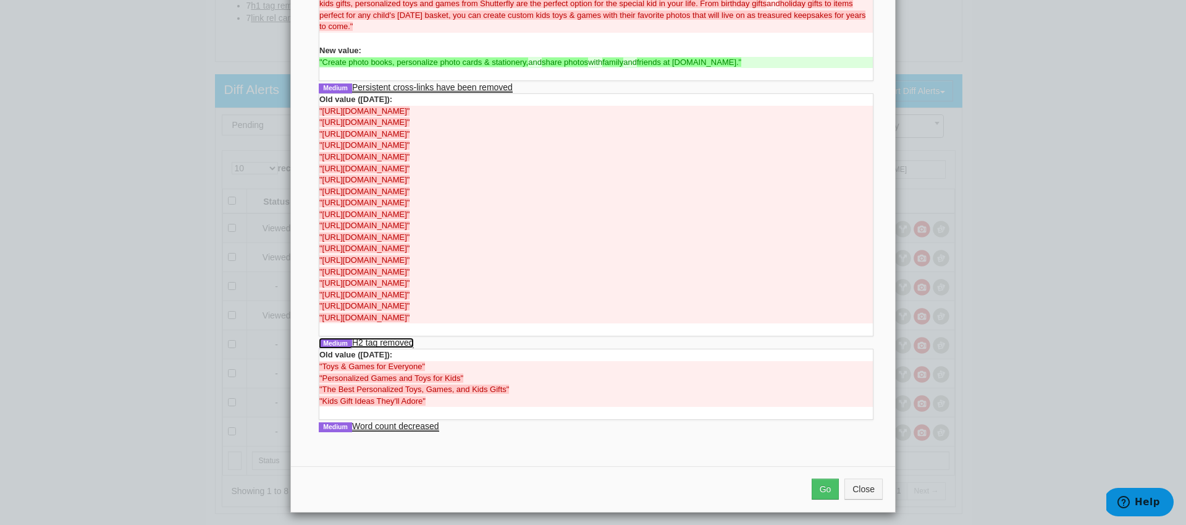
scroll to position [655, 0]
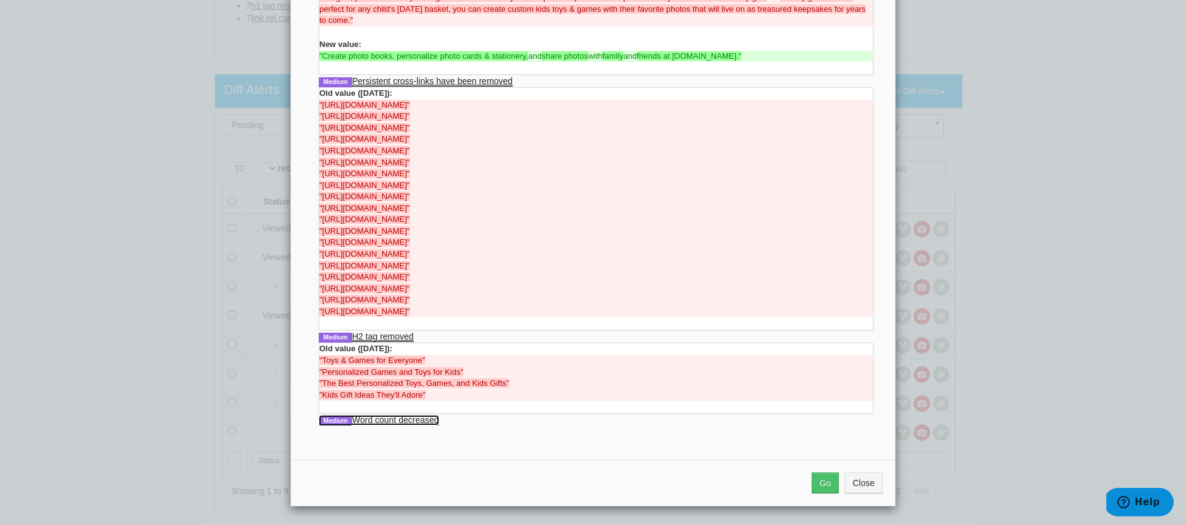
click at [387, 417] on link "Medium Word count decreased" at bounding box center [379, 420] width 120 height 11
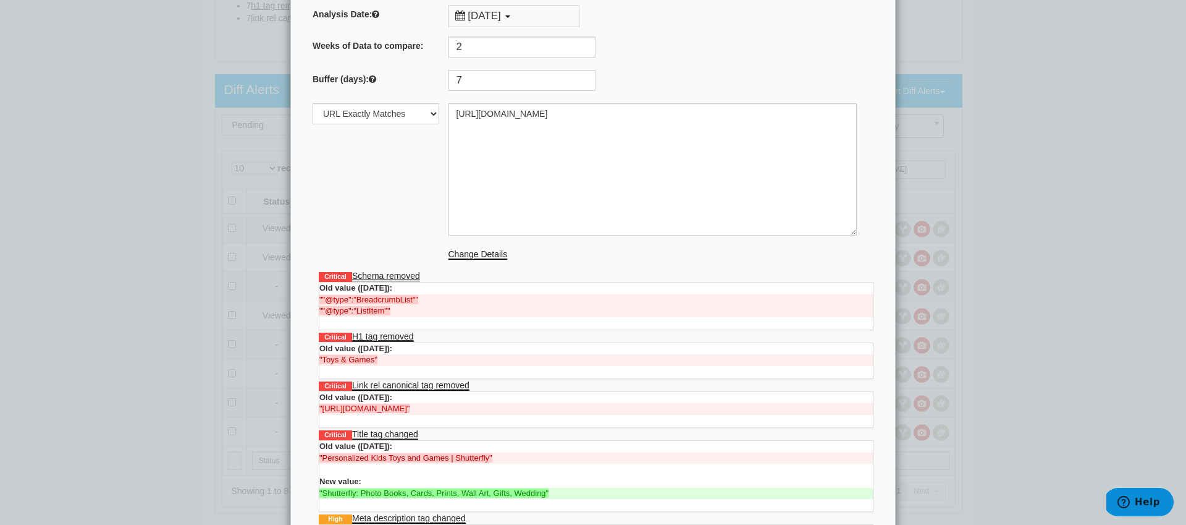
scroll to position [0, 0]
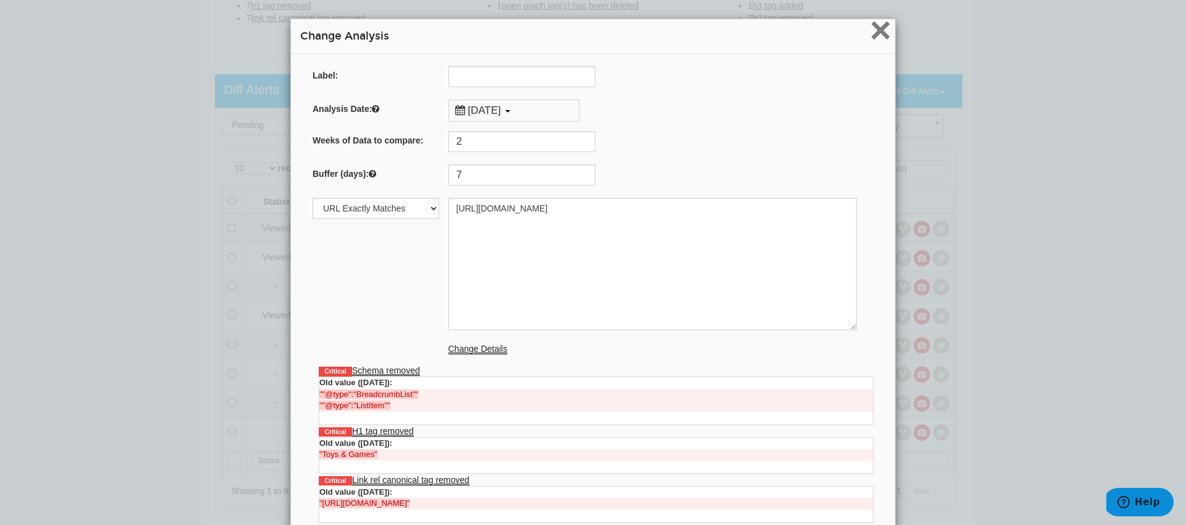
click at [880, 30] on span "×" at bounding box center [881, 29] width 22 height 41
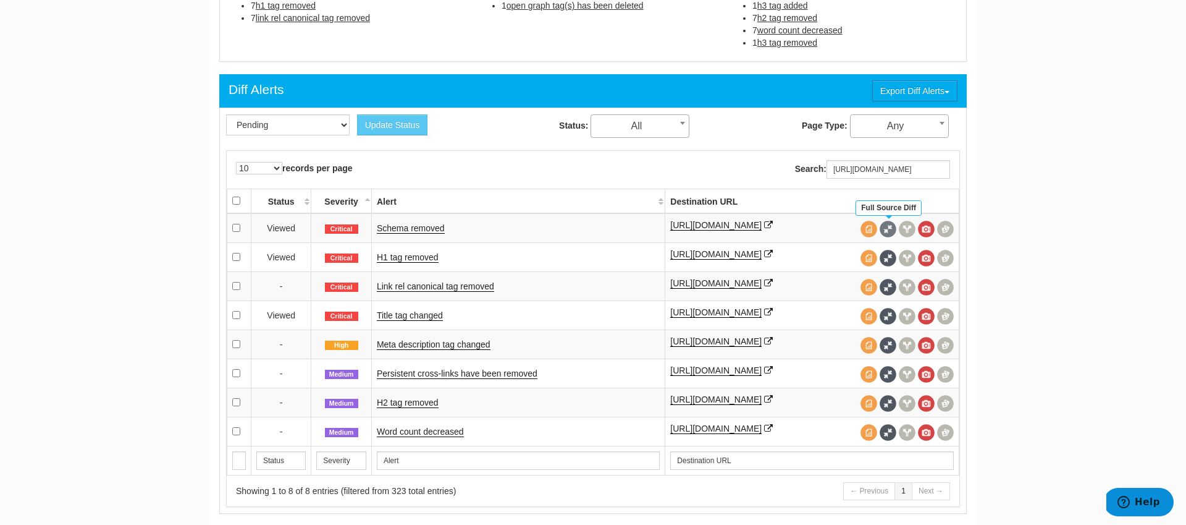
click at [892, 233] on span at bounding box center [888, 229] width 17 height 17
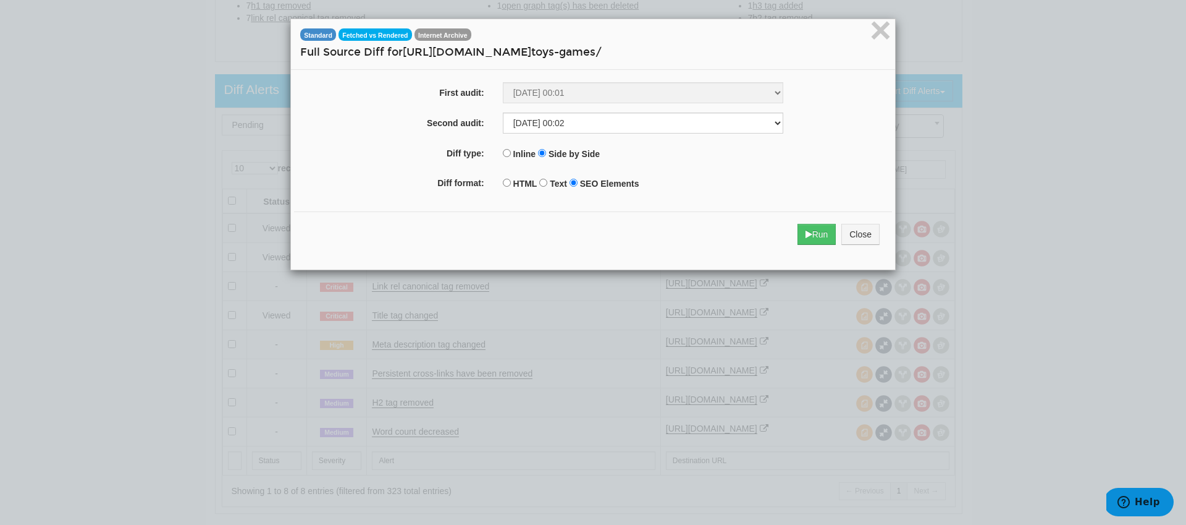
click at [387, 34] on span "Fetched vs Rendered" at bounding box center [376, 34] width 74 height 12
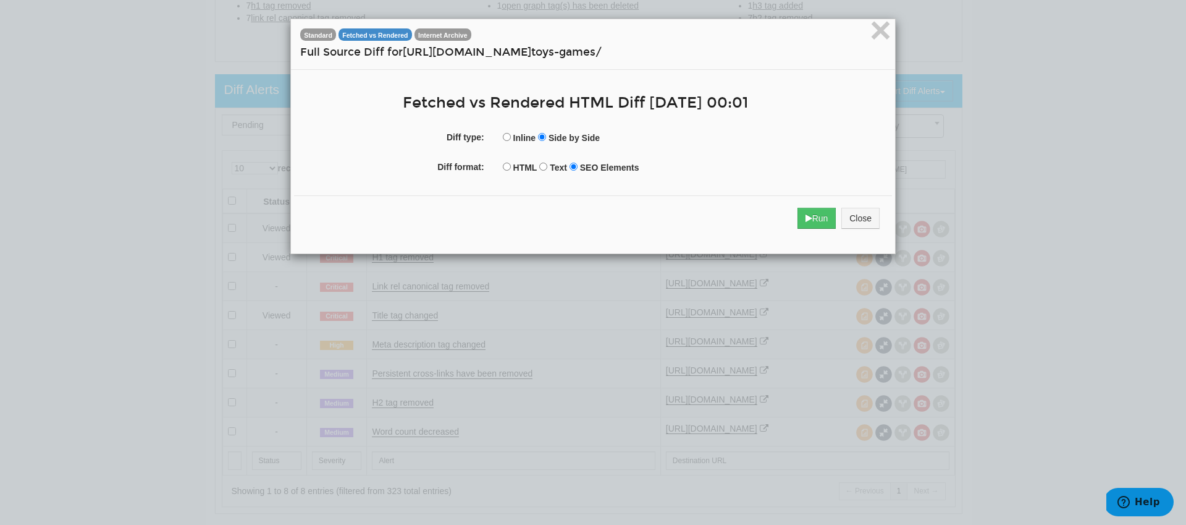
click at [513, 169] on label "HTML" at bounding box center [525, 167] width 24 height 12
click at [511, 169] on input "HTML" at bounding box center [507, 166] width 8 height 8
radio input "true"
click at [315, 28] on span "Standard" at bounding box center [318, 34] width 36 height 12
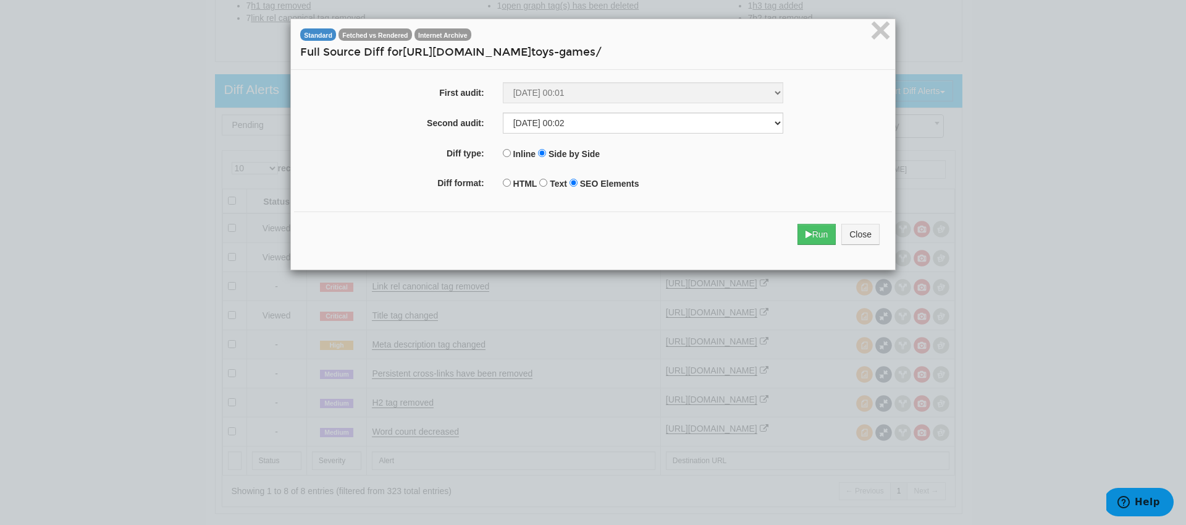
click at [515, 182] on label "HTML" at bounding box center [525, 183] width 24 height 12
click at [511, 182] on input "HTML" at bounding box center [507, 183] width 8 height 8
radio input "true"
click at [799, 234] on button "Run" at bounding box center [817, 234] width 39 height 21
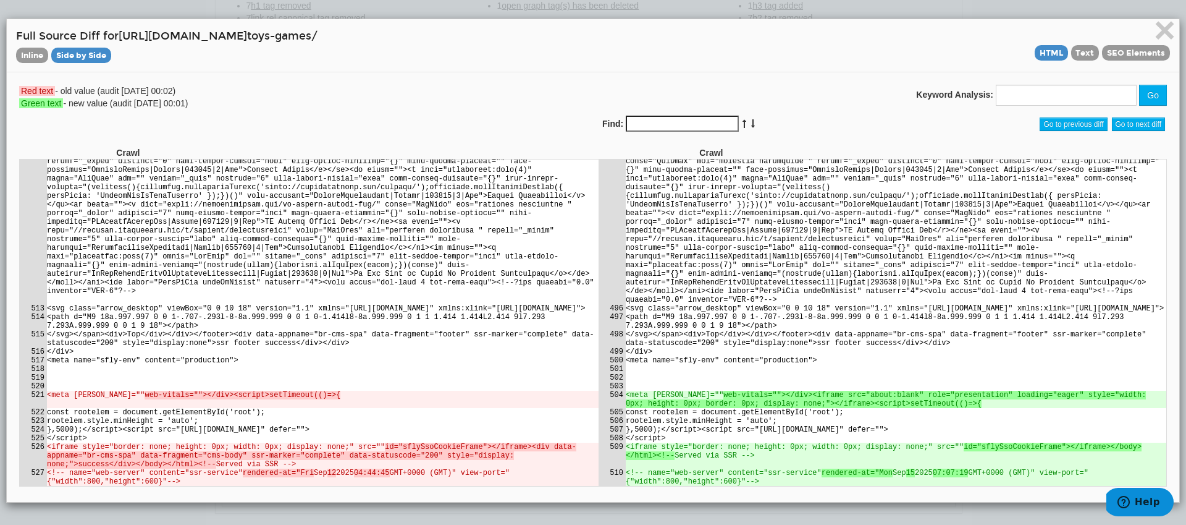
scroll to position [73603, 0]
click at [1172, 33] on span "×" at bounding box center [1165, 29] width 22 height 41
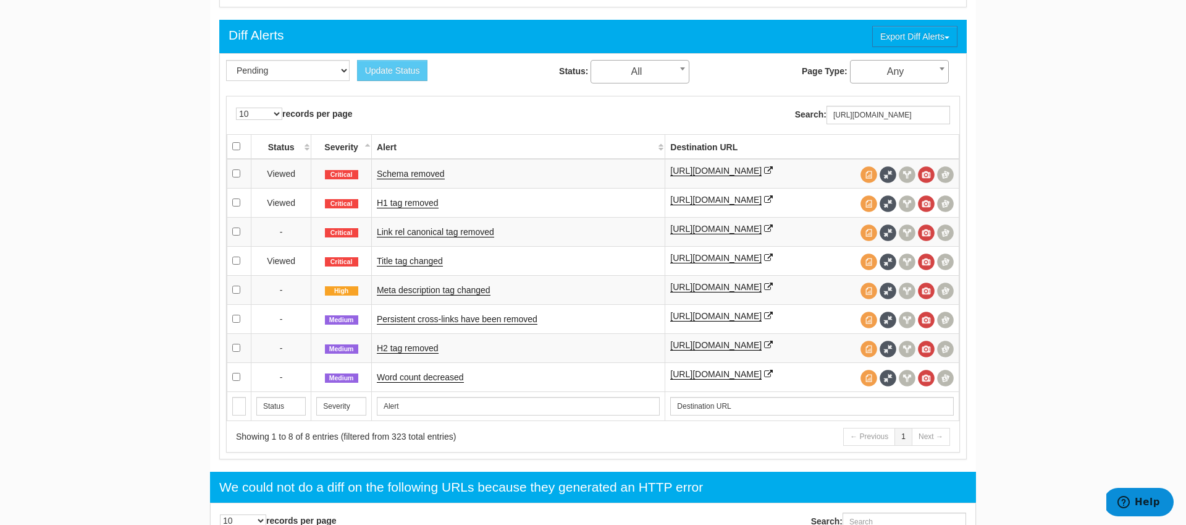
scroll to position [554, 0]
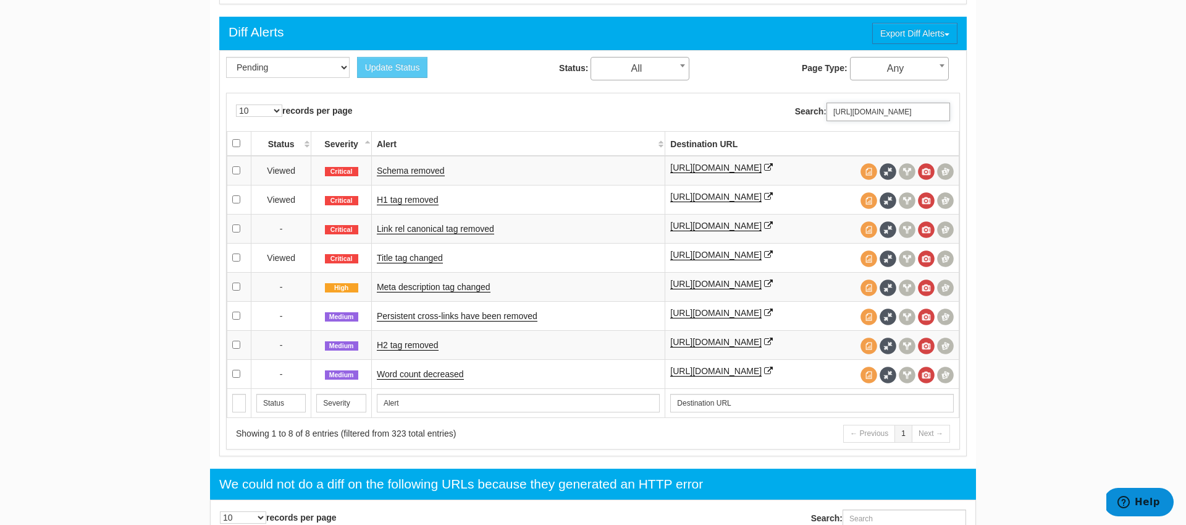
click at [919, 109] on input "https://www.shutterfly.com/kids/toys-games/" at bounding box center [889, 112] width 124 height 19
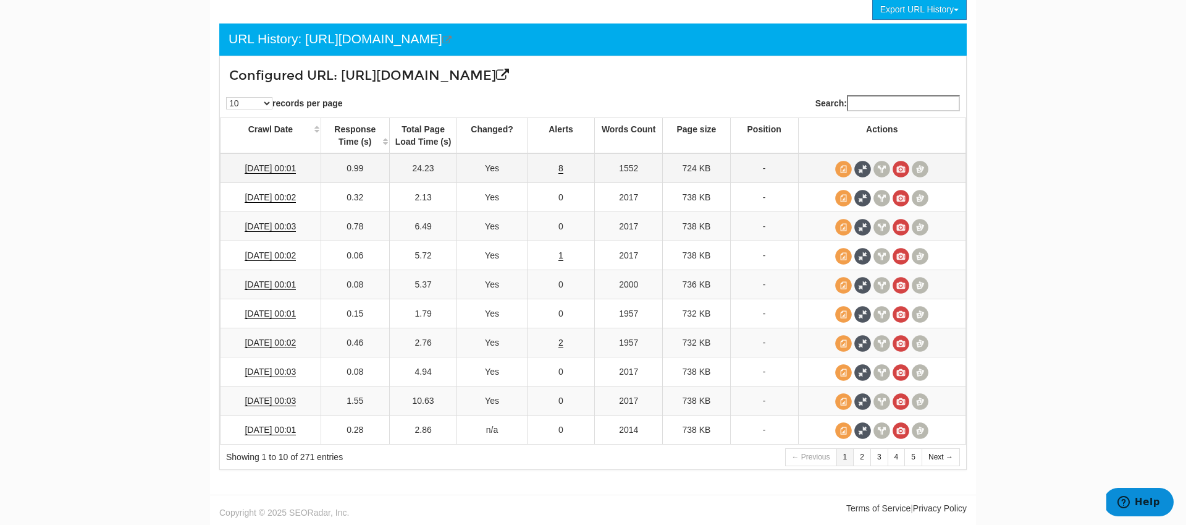
scroll to position [73, 0]
